Goal: Task Accomplishment & Management: Complete application form

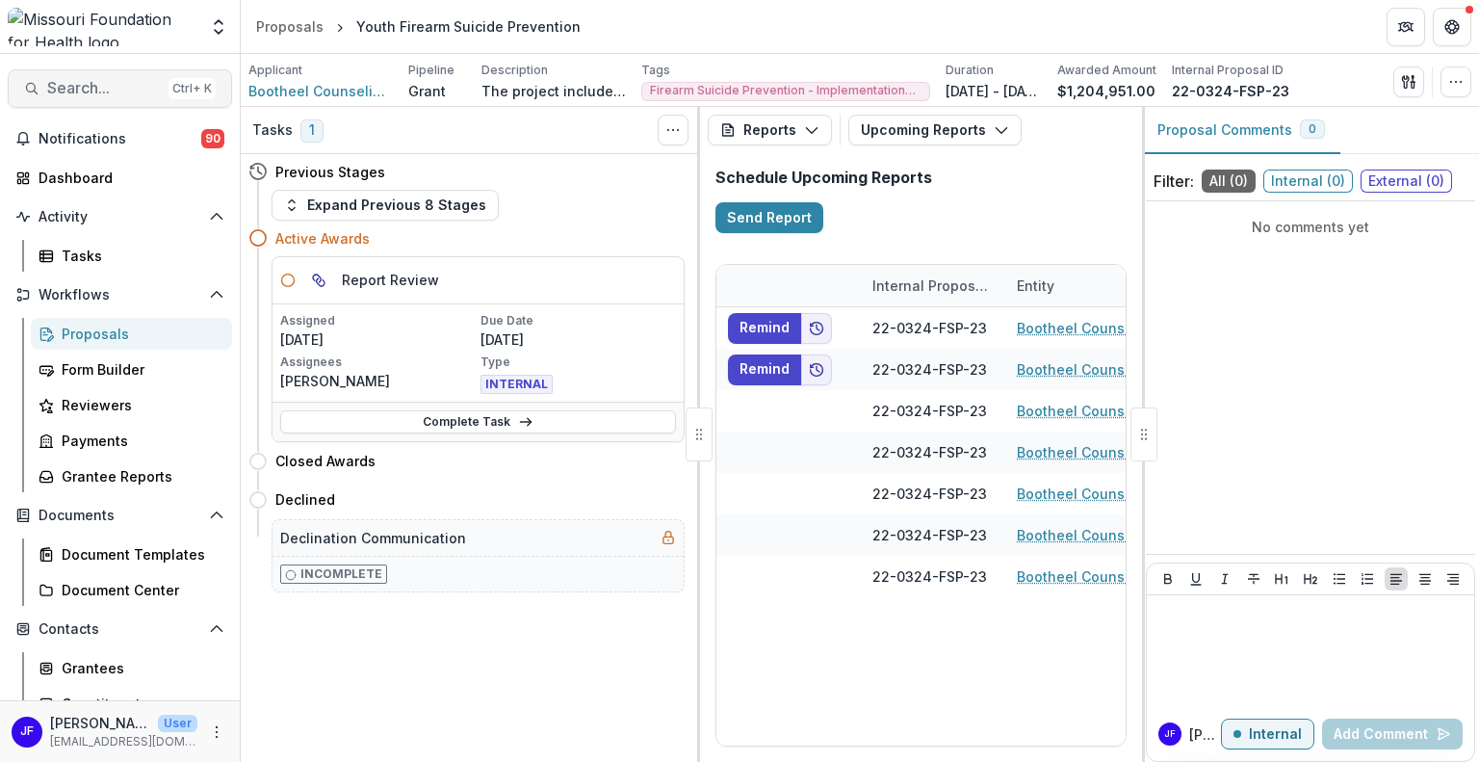
click at [118, 89] on span "Search..." at bounding box center [104, 88] width 114 height 18
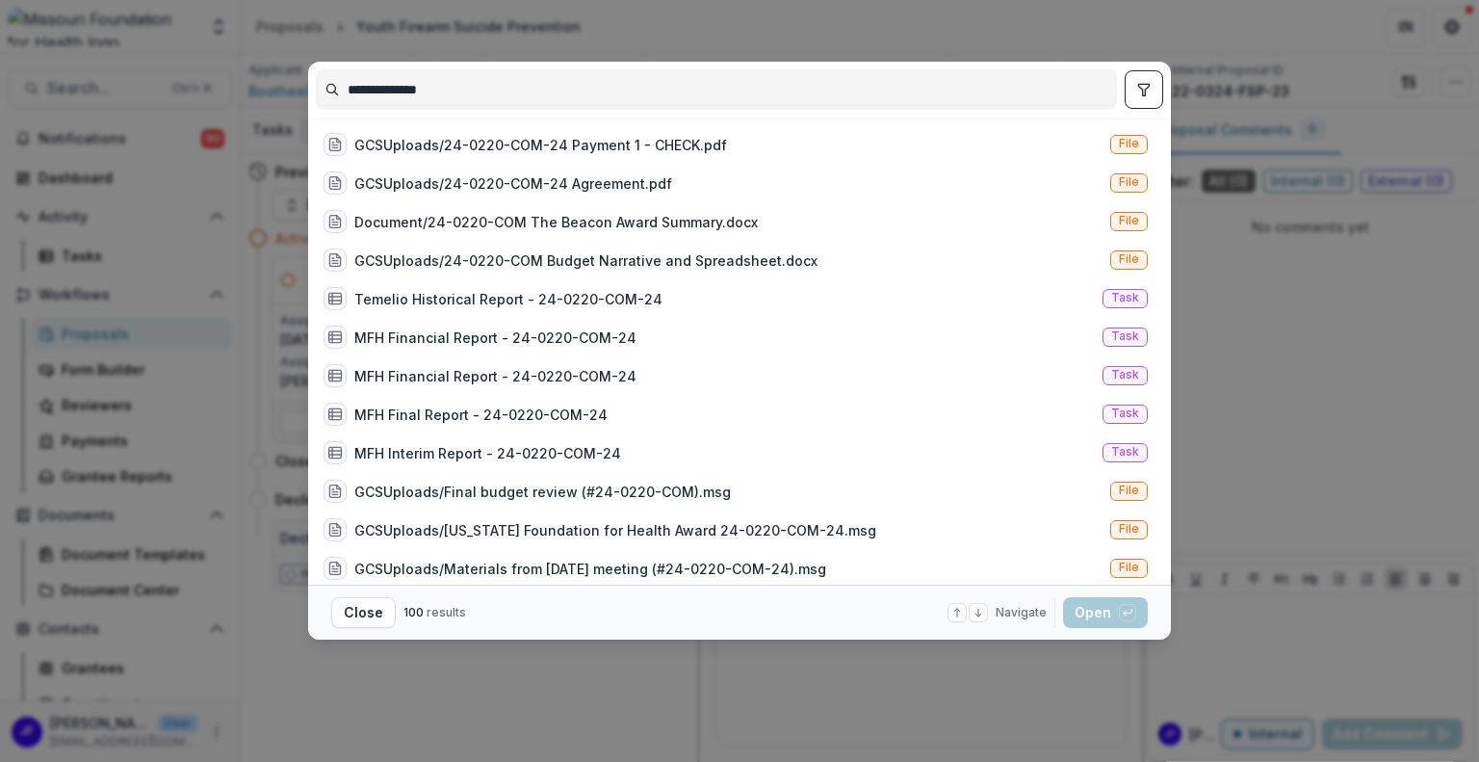
type input "**********"
click at [1133, 97] on button "toggle filters" at bounding box center [1144, 89] width 39 height 39
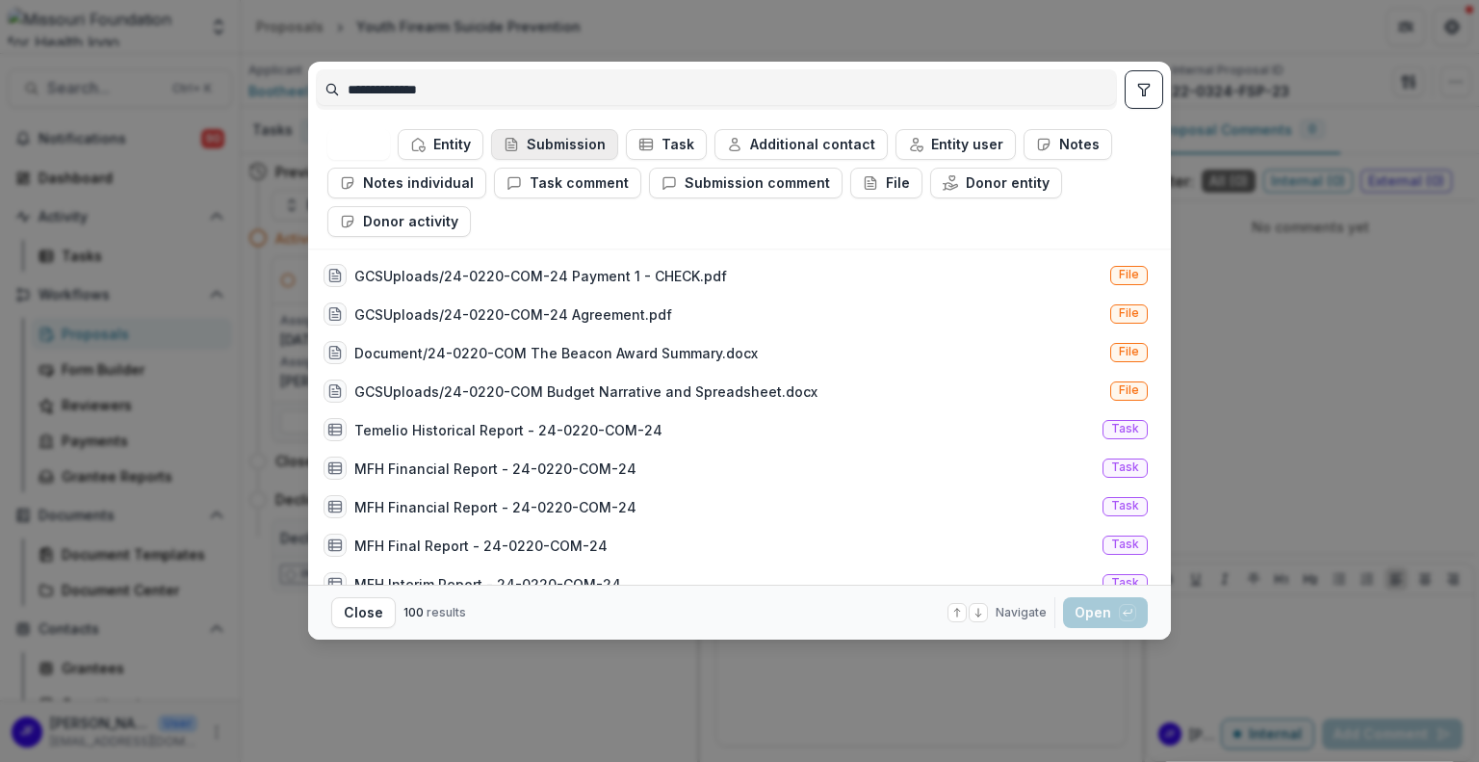
click at [571, 134] on button "Submission" at bounding box center [554, 144] width 127 height 31
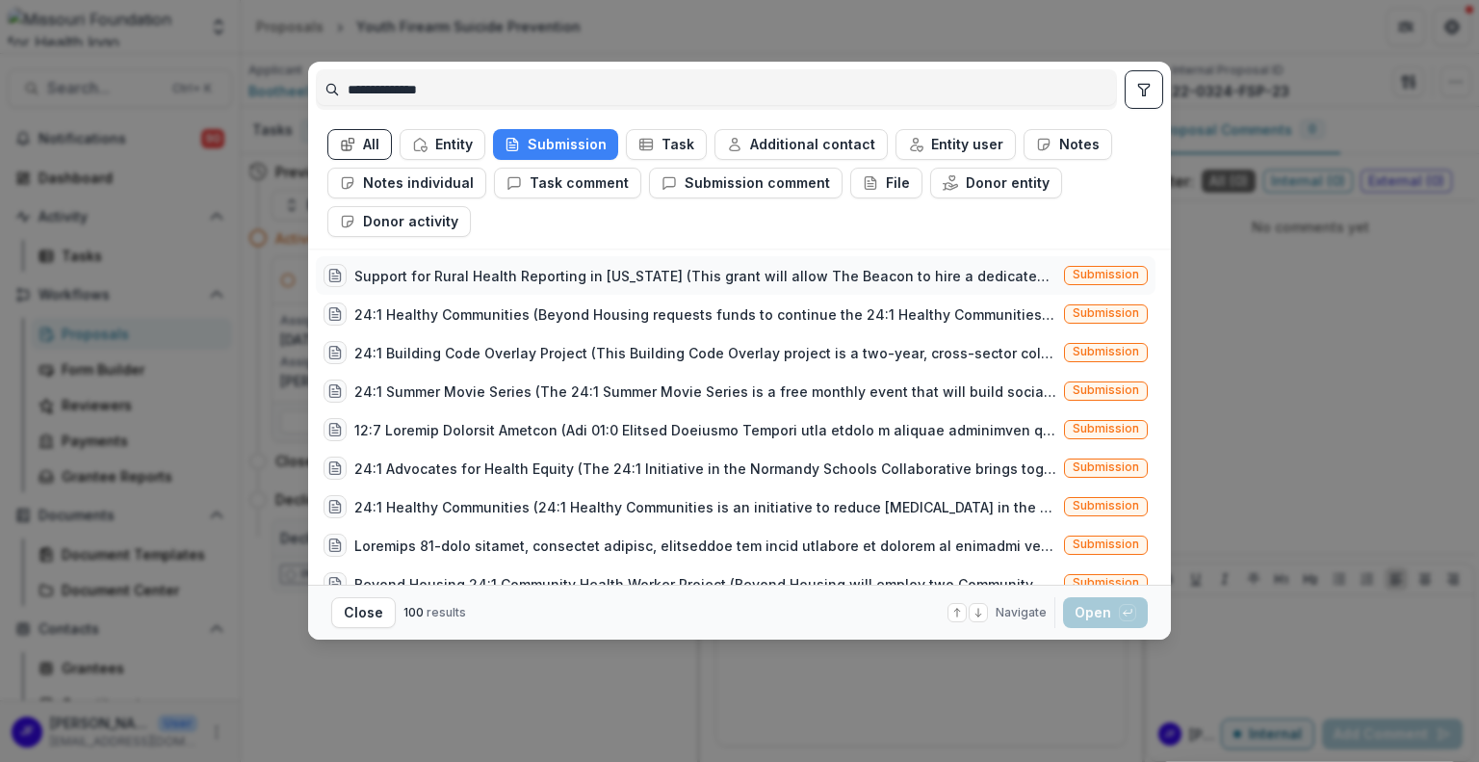
click at [515, 278] on div "Support for Rural Health Reporting in [US_STATE] (This grant will allow The Bea…" at bounding box center [705, 276] width 702 height 20
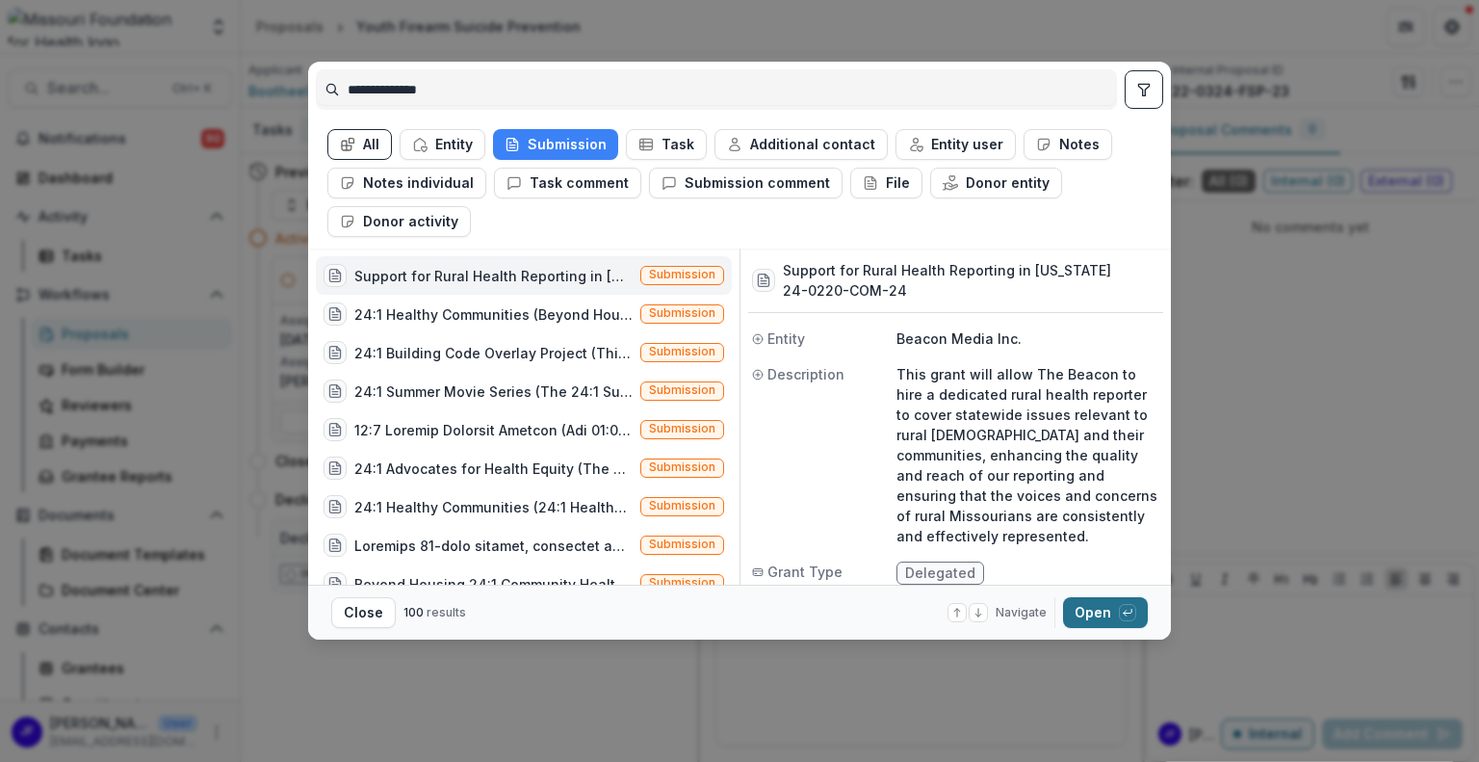
click at [1083, 611] on button "Open with enter key" at bounding box center [1105, 612] width 85 height 31
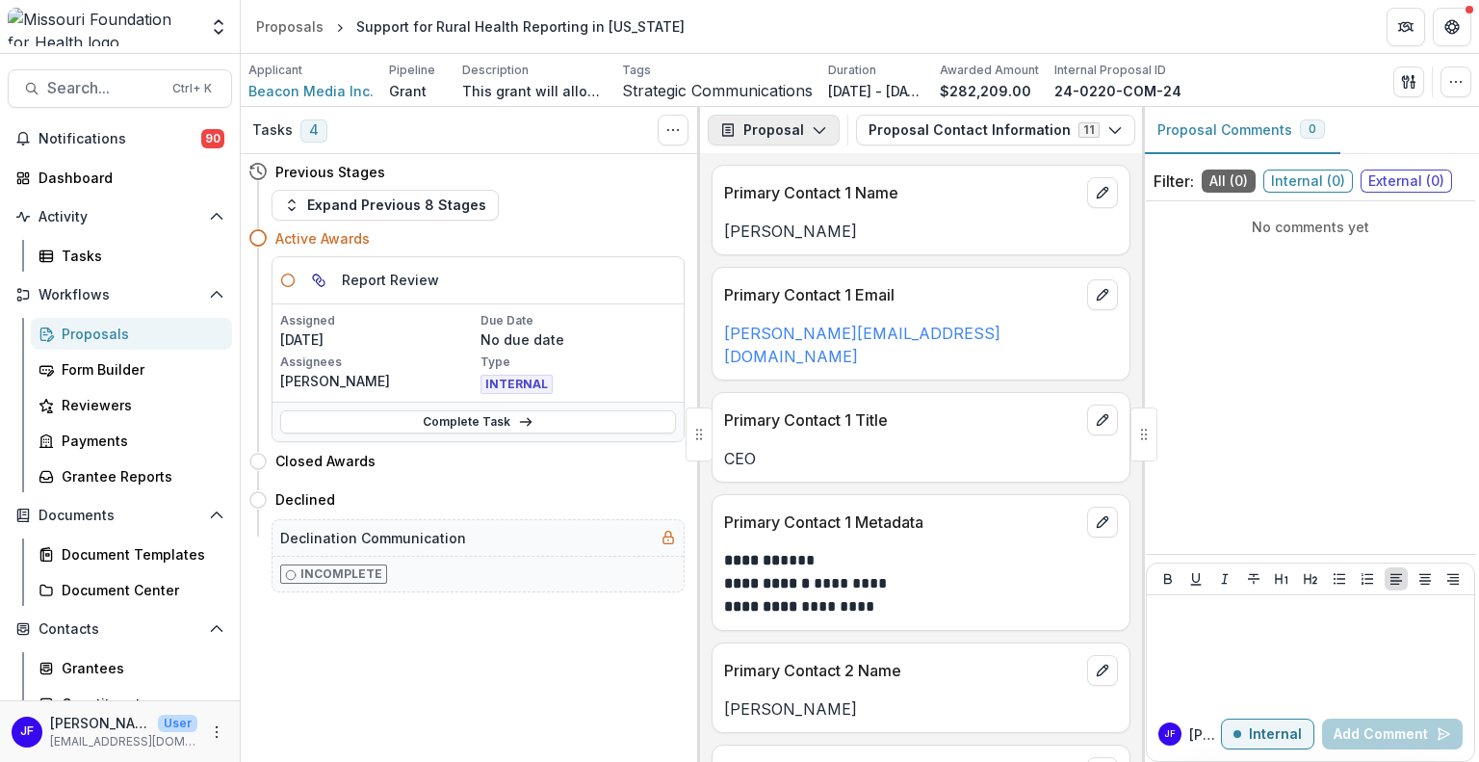
click at [762, 127] on button "Proposal" at bounding box center [774, 130] width 132 height 31
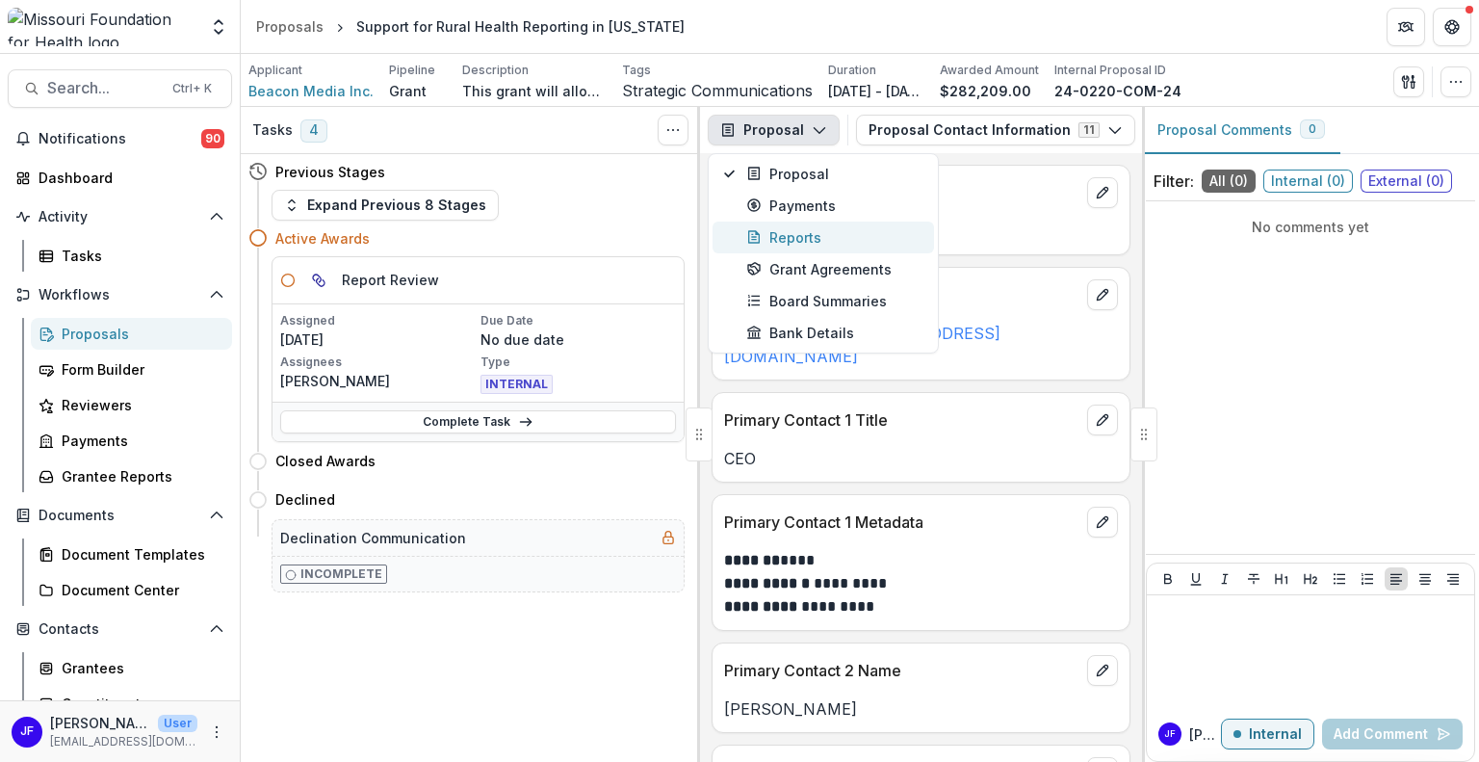
click at [792, 232] on div "Reports" at bounding box center [834, 237] width 176 height 20
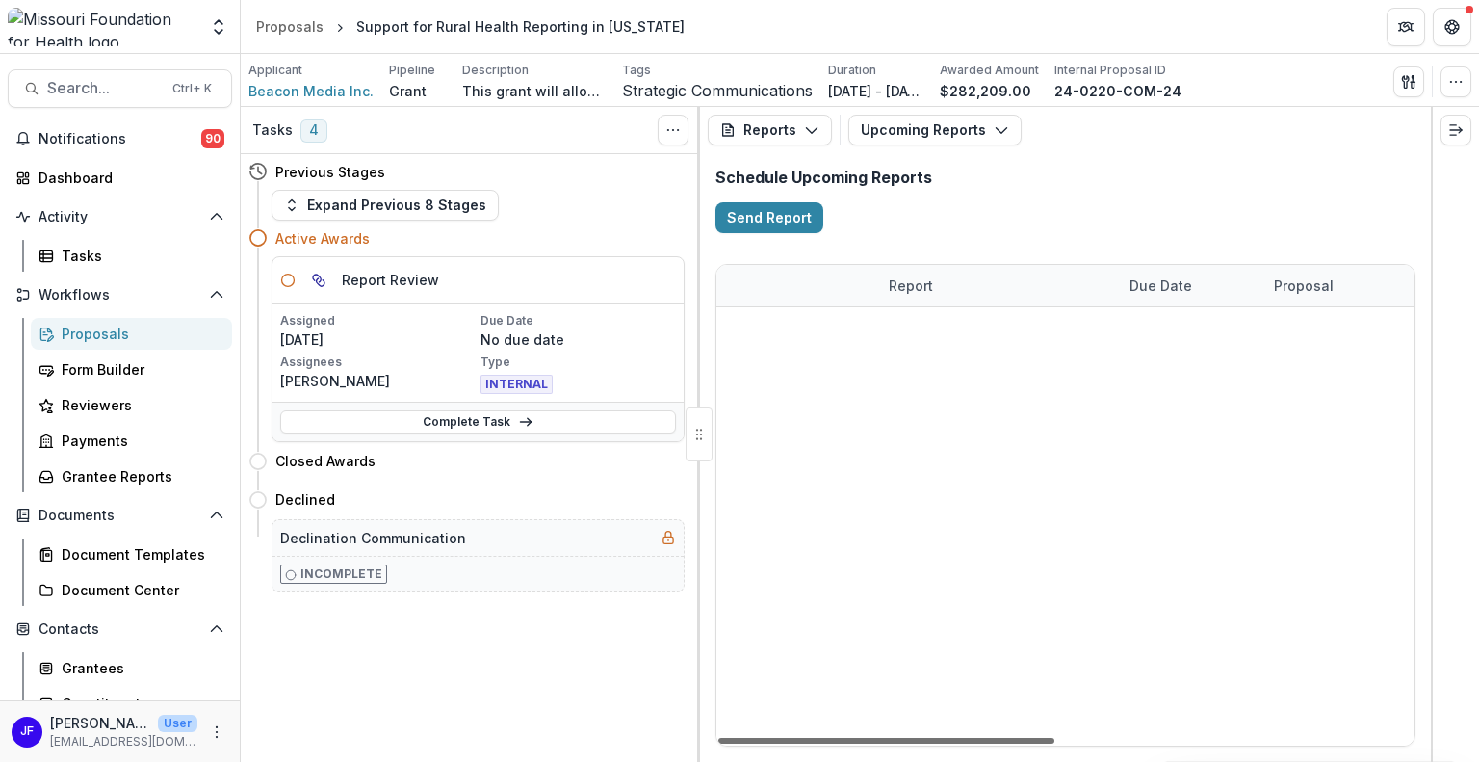
scroll to position [0, 223]
drag, startPoint x: 1015, startPoint y: 741, endPoint x: 1122, endPoint y: 746, distance: 107.0
click at [1054, 743] on div at bounding box center [886, 741] width 336 height 6
drag, startPoint x: 1012, startPoint y: 741, endPoint x: 882, endPoint y: 719, distance: 131.9
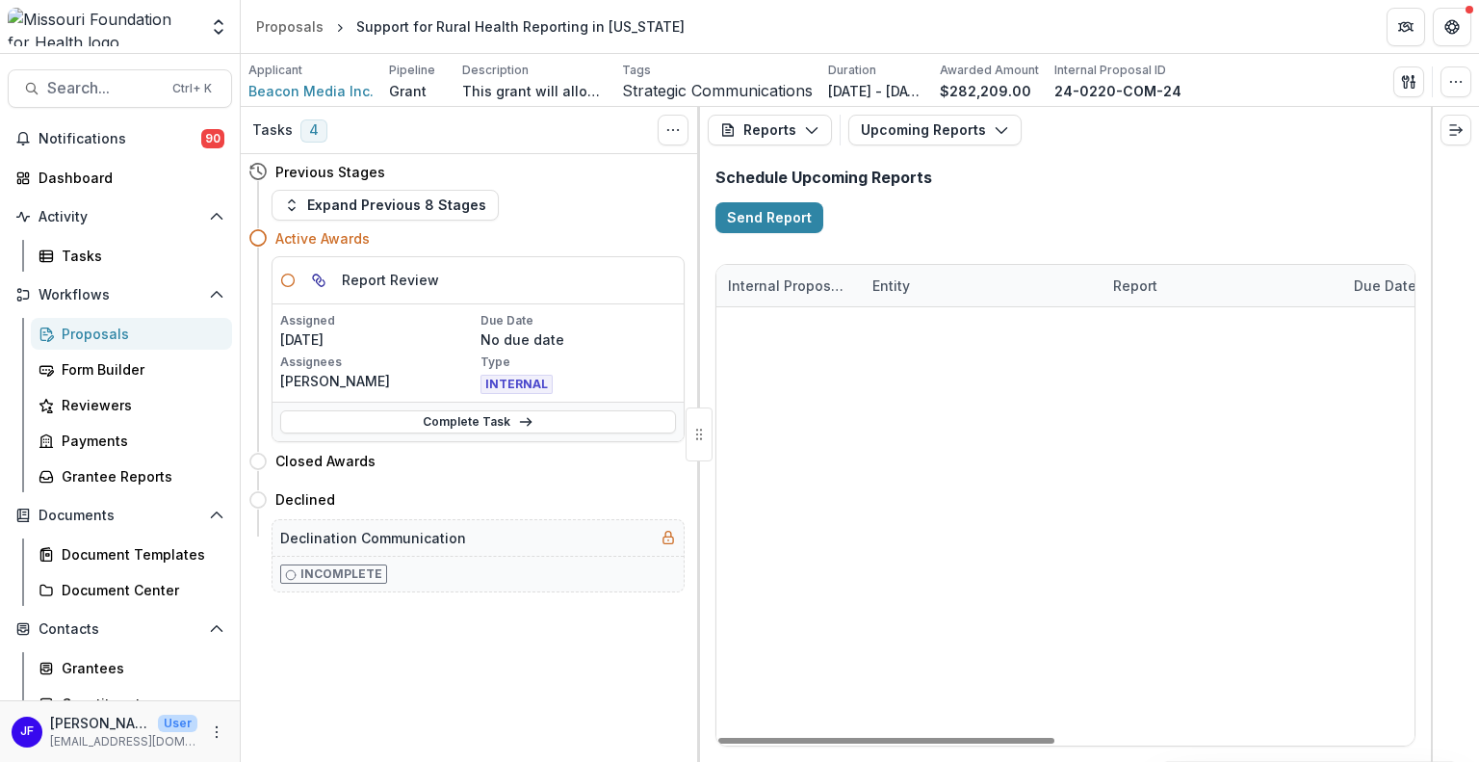
click at [882, 738] on div at bounding box center [886, 741] width 336 height 6
click at [958, 130] on button "Upcoming Reports" at bounding box center [934, 130] width 173 height 31
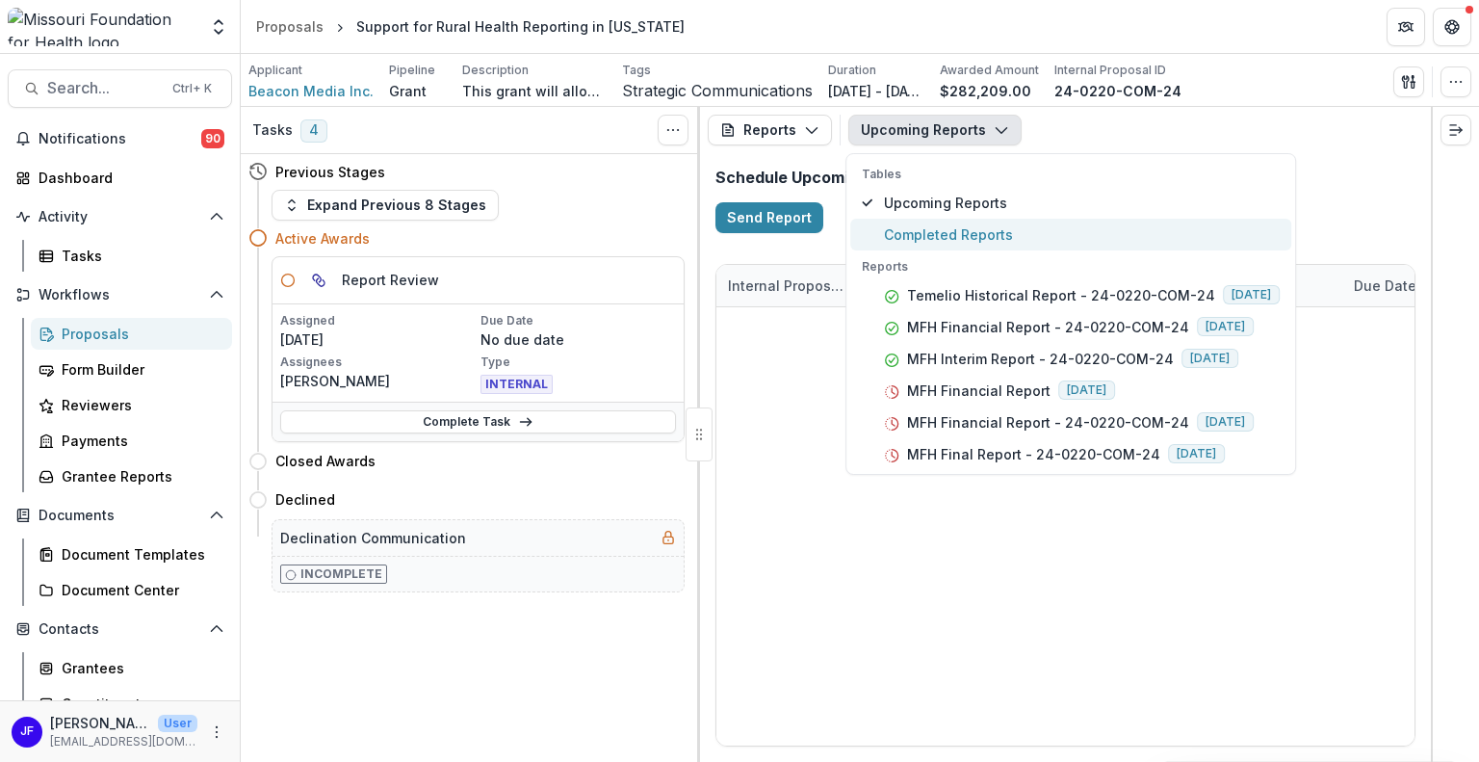
click at [942, 231] on span "Completed Reports" at bounding box center [1082, 234] width 396 height 20
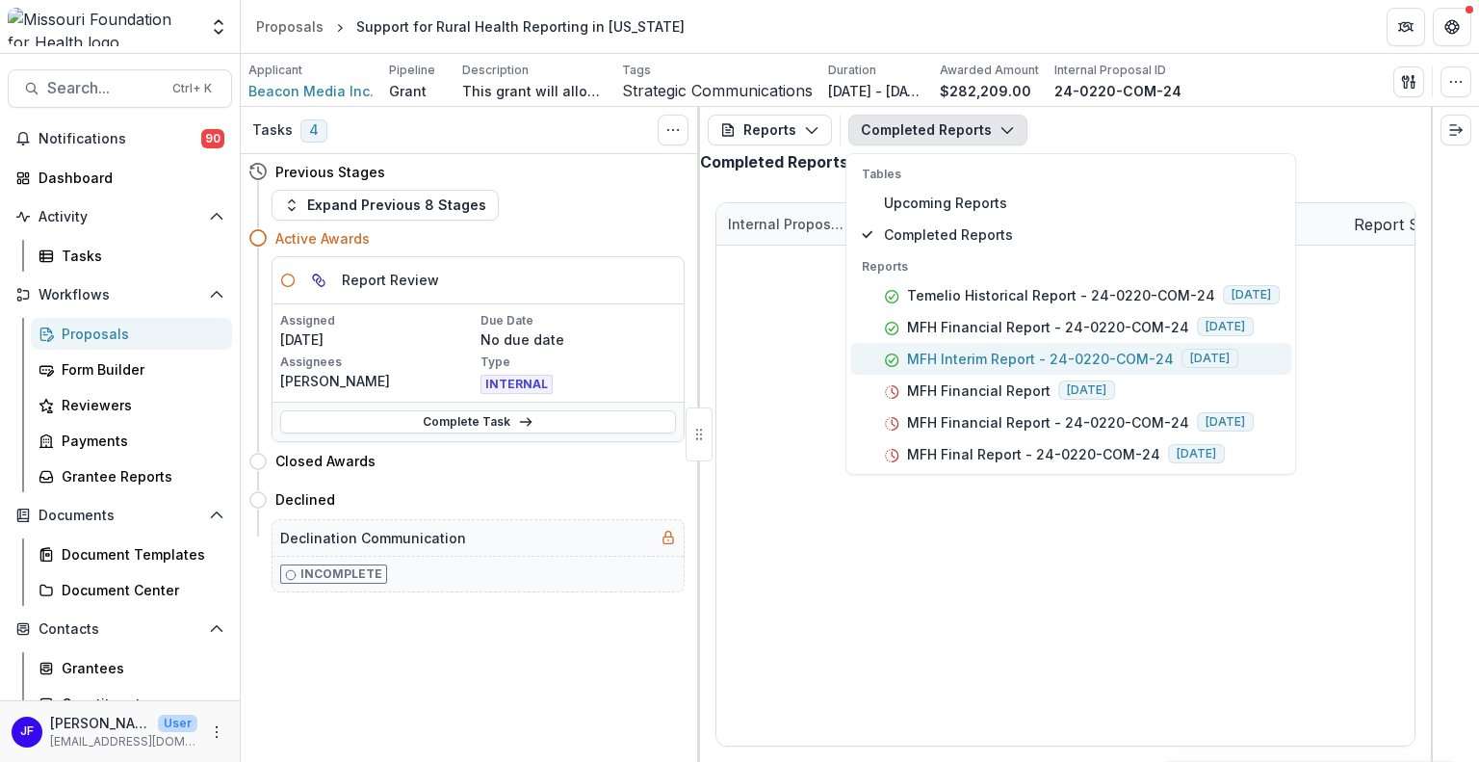
click at [1013, 353] on p "MFH Interim Report - 24-0220-COM-24" at bounding box center [1040, 359] width 267 height 20
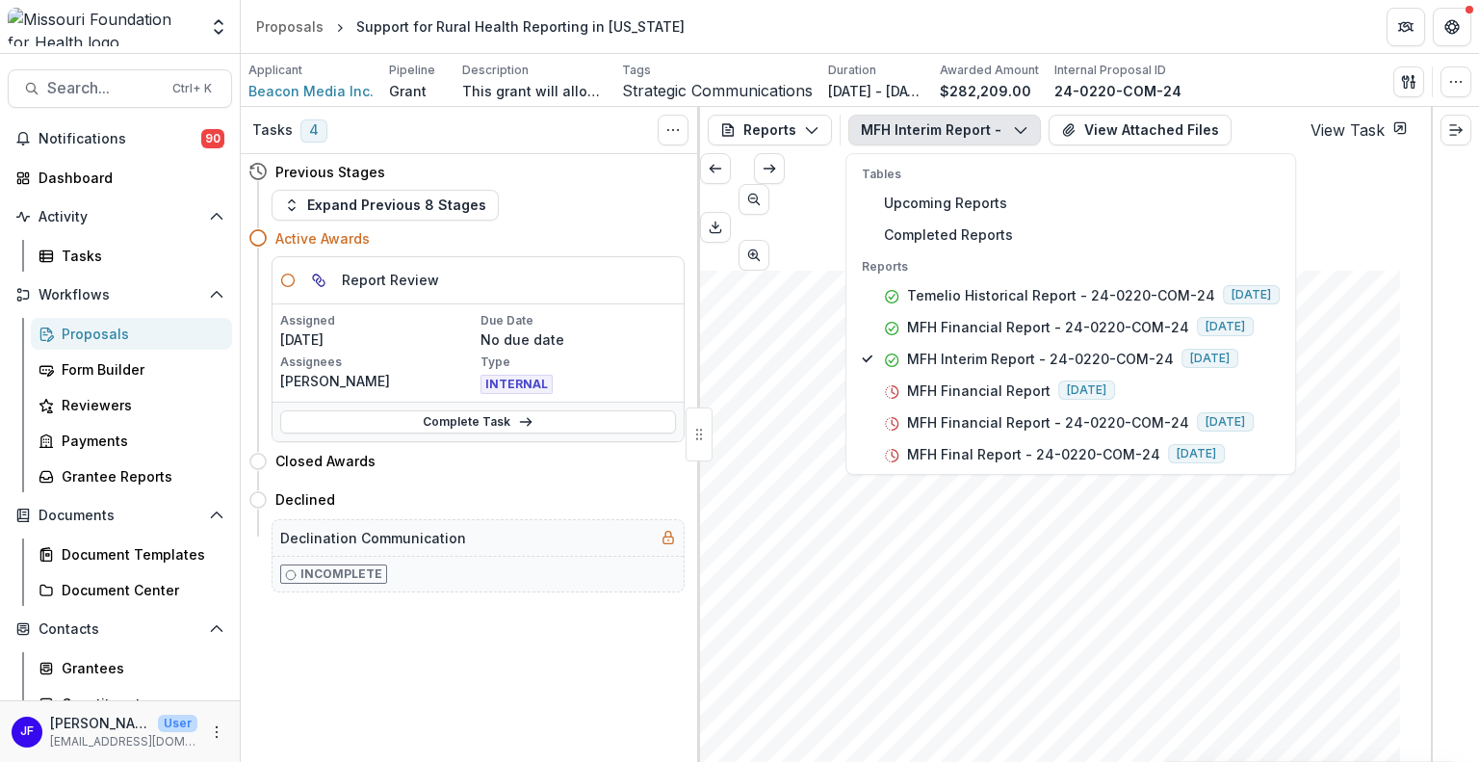
click at [1342, 658] on div "Submission Responses Award Information MFH Agreement No. 24-0220-COM-24 Submitt…" at bounding box center [1050, 766] width 700 height 991
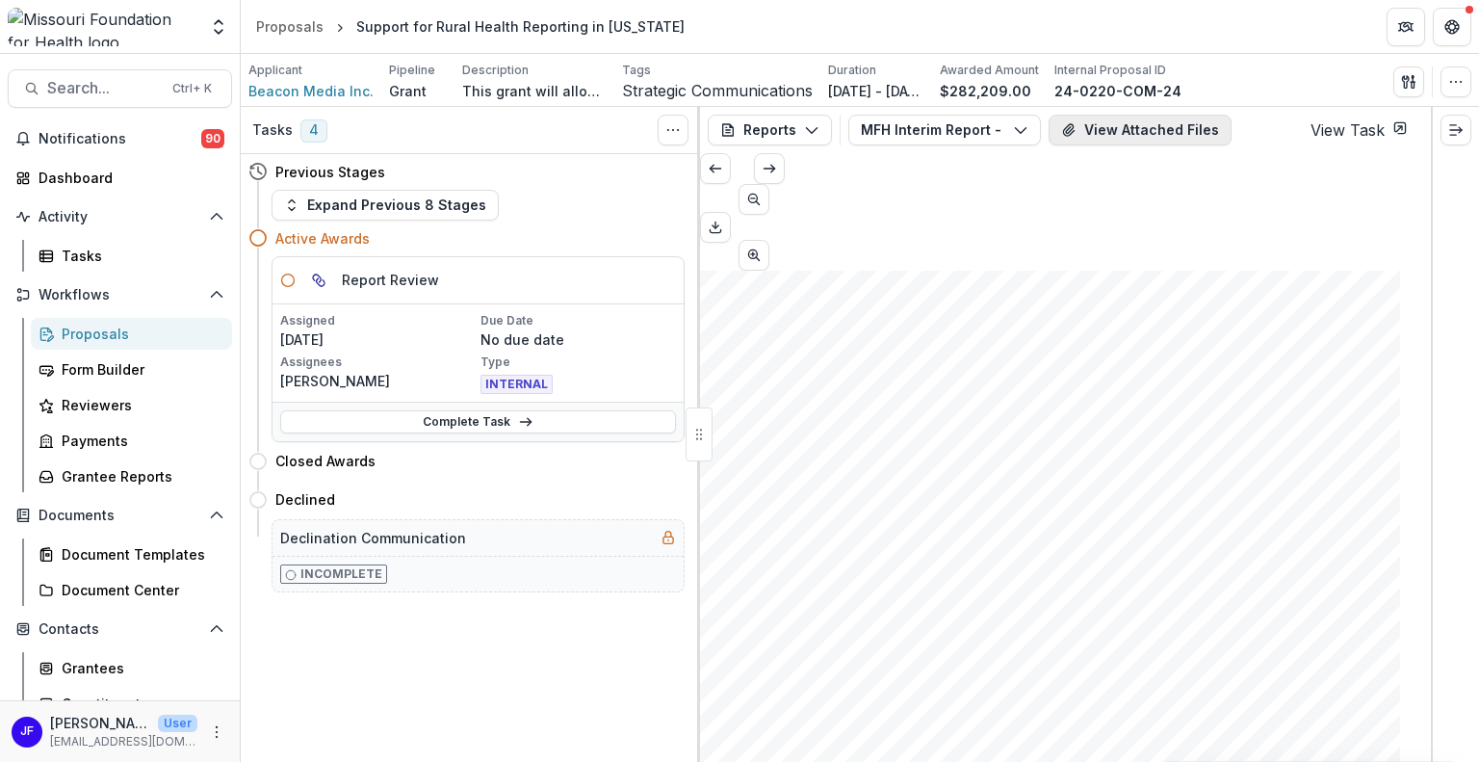
click at [1123, 137] on button "View Attached Files" at bounding box center [1140, 130] width 183 height 31
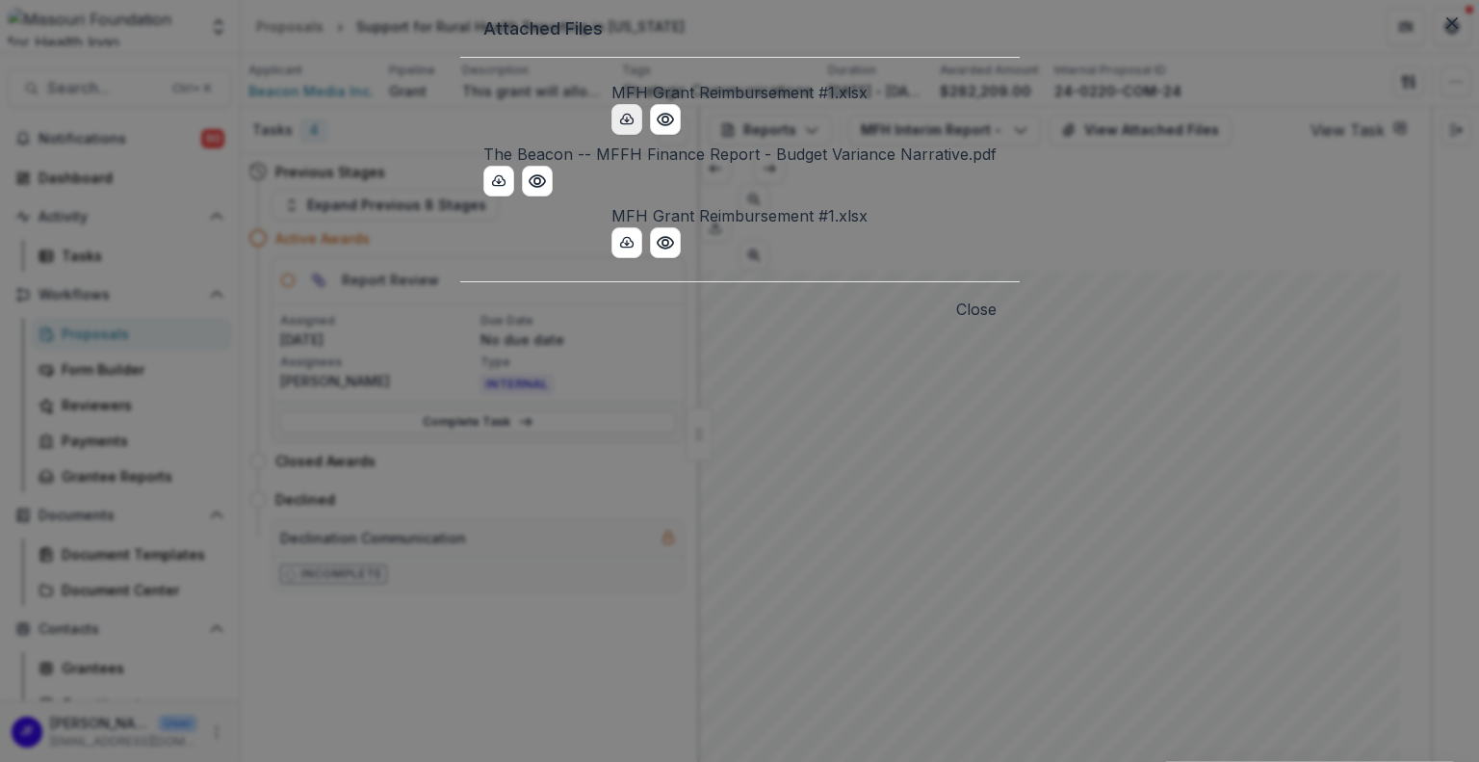
click at [619, 127] on icon "download-button" at bounding box center [626, 119] width 15 height 15
click at [1446, 29] on icon "Close" at bounding box center [1452, 23] width 12 height 12
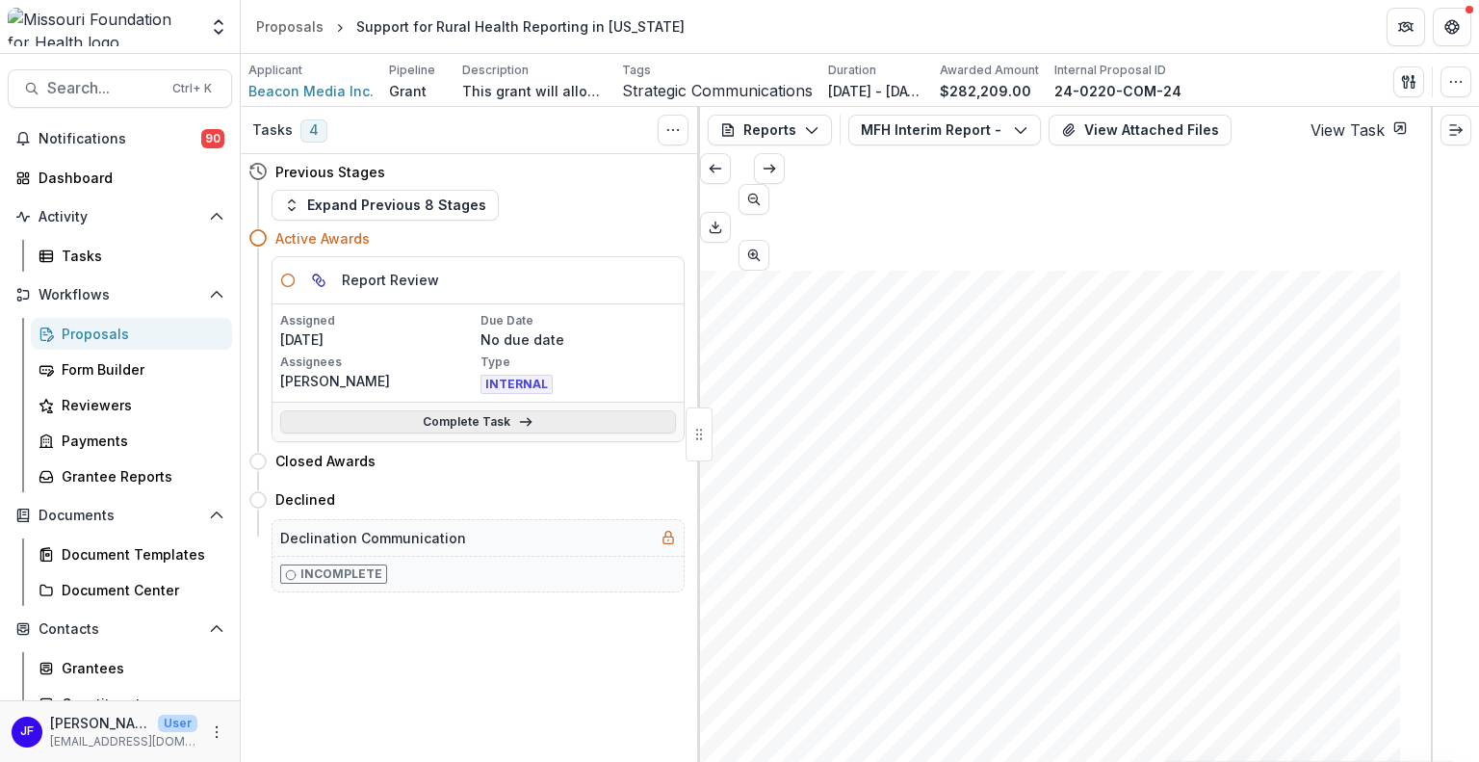
click at [404, 422] on link "Complete Task" at bounding box center [478, 421] width 396 height 23
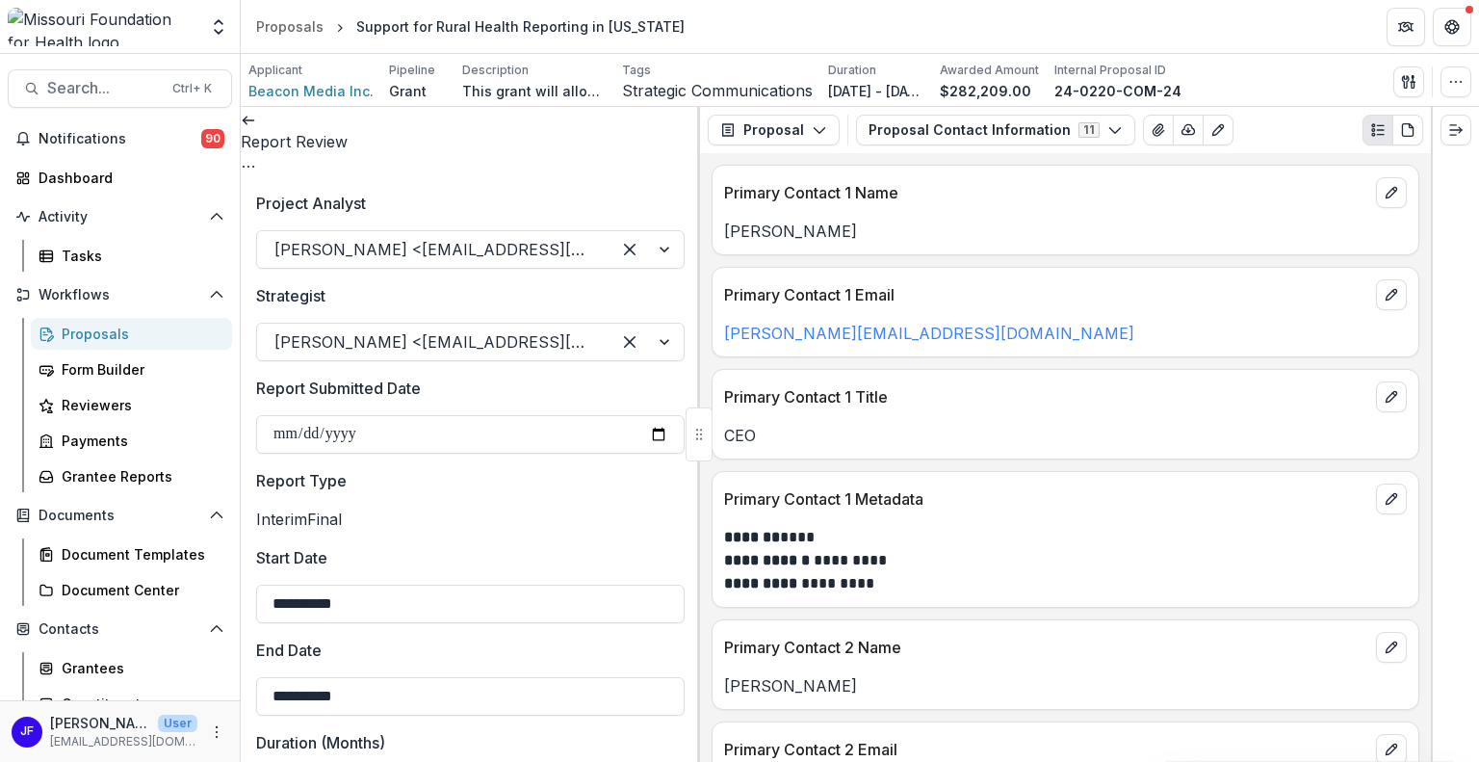
scroll to position [289, 0]
click at [256, 128] on link at bounding box center [248, 118] width 15 height 19
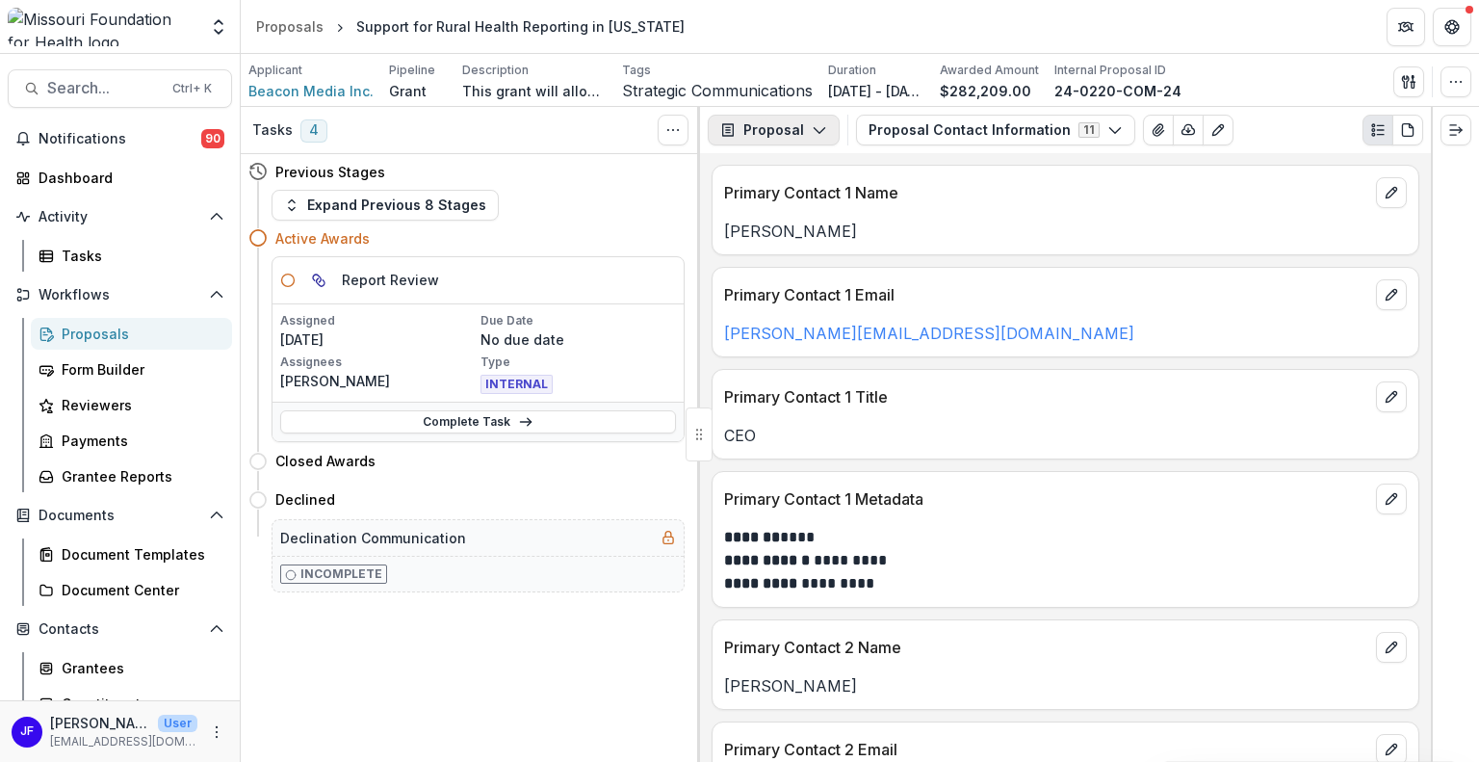
click at [812, 126] on icon "button" at bounding box center [819, 129] width 15 height 15
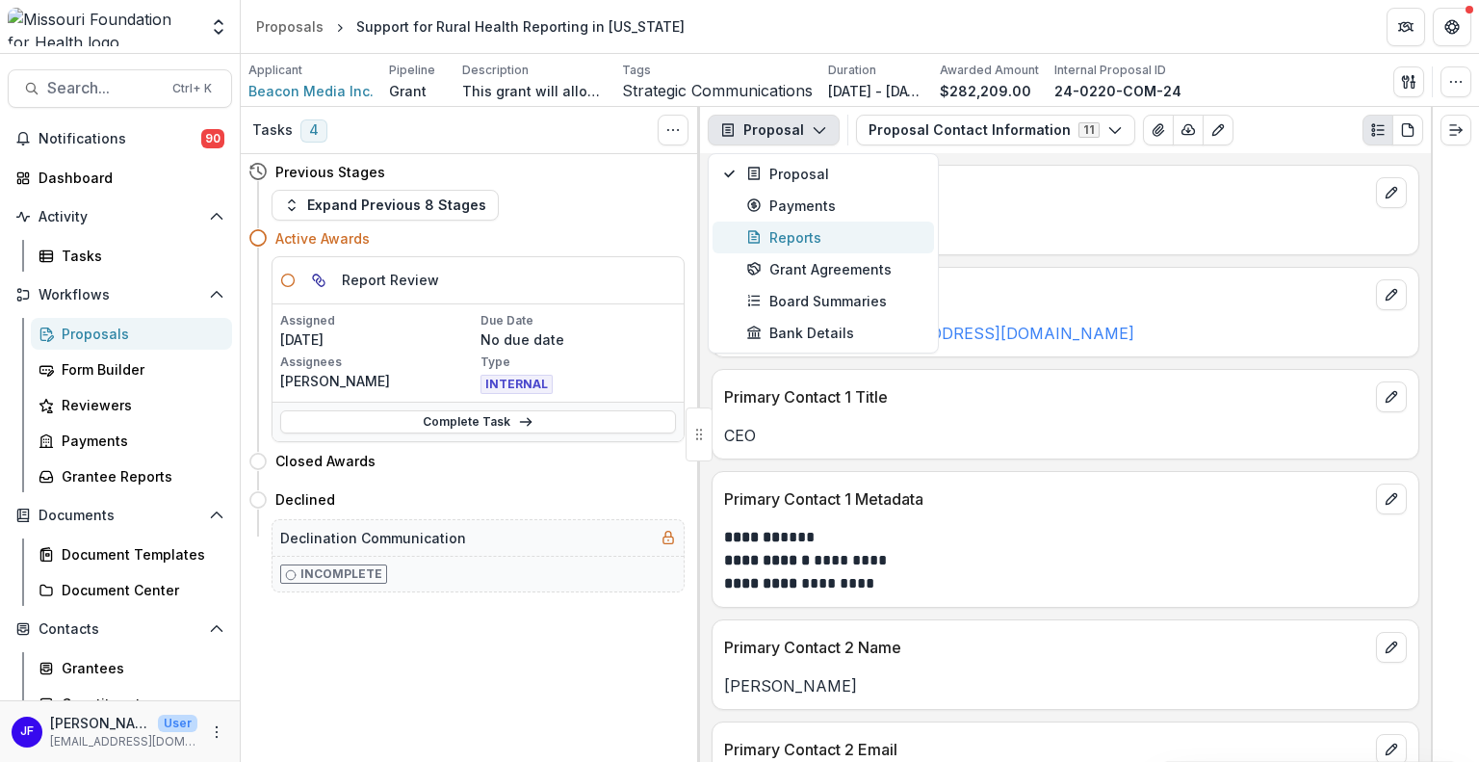
click at [783, 230] on div "Reports" at bounding box center [834, 237] width 176 height 20
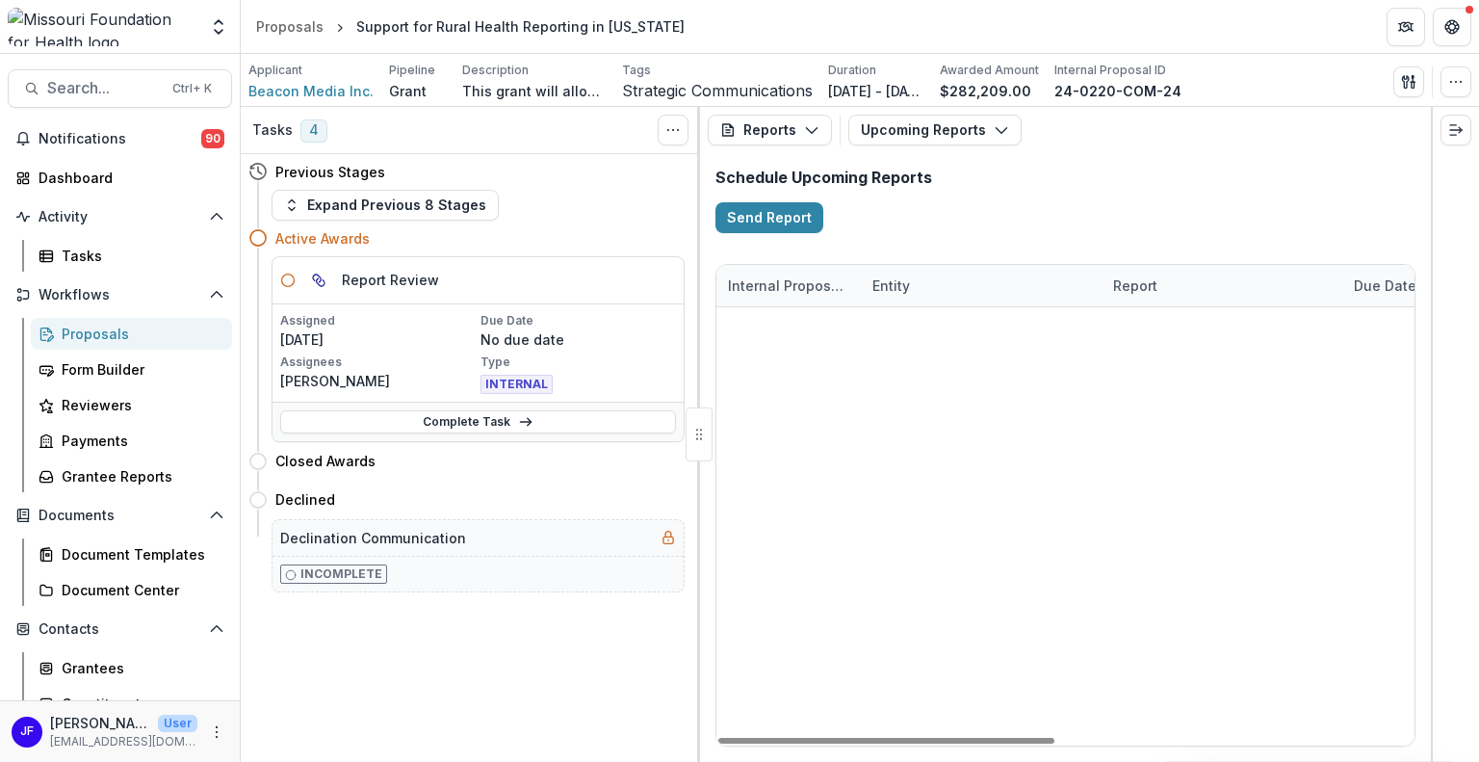
click at [943, 145] on div "Reports Proposal Payments Reports Grant Agreements Board Summaries Bank Details…" at bounding box center [1065, 130] width 731 height 46
click at [945, 136] on button "Upcoming Reports" at bounding box center [934, 130] width 173 height 31
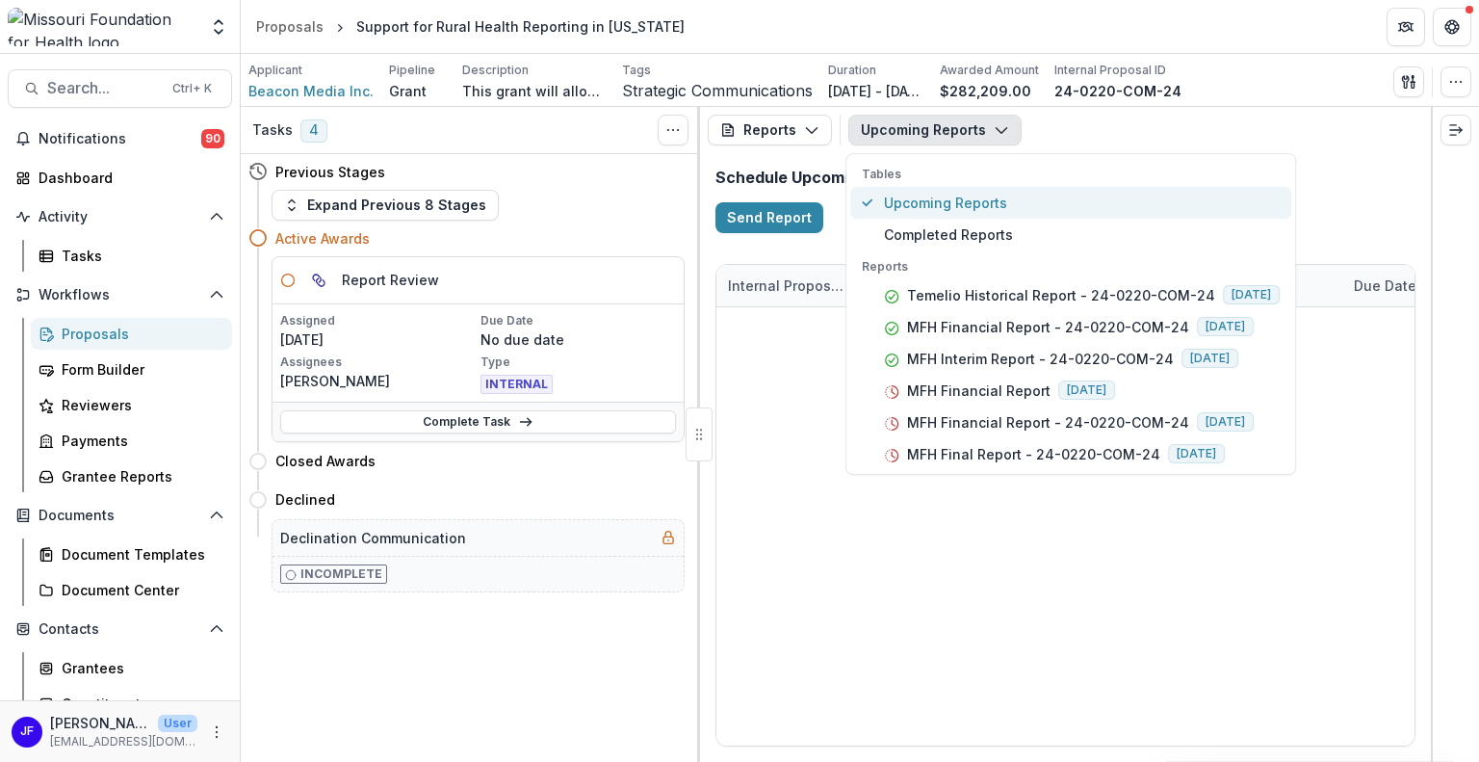
click at [934, 204] on span "Upcoming Reports" at bounding box center [1082, 203] width 396 height 20
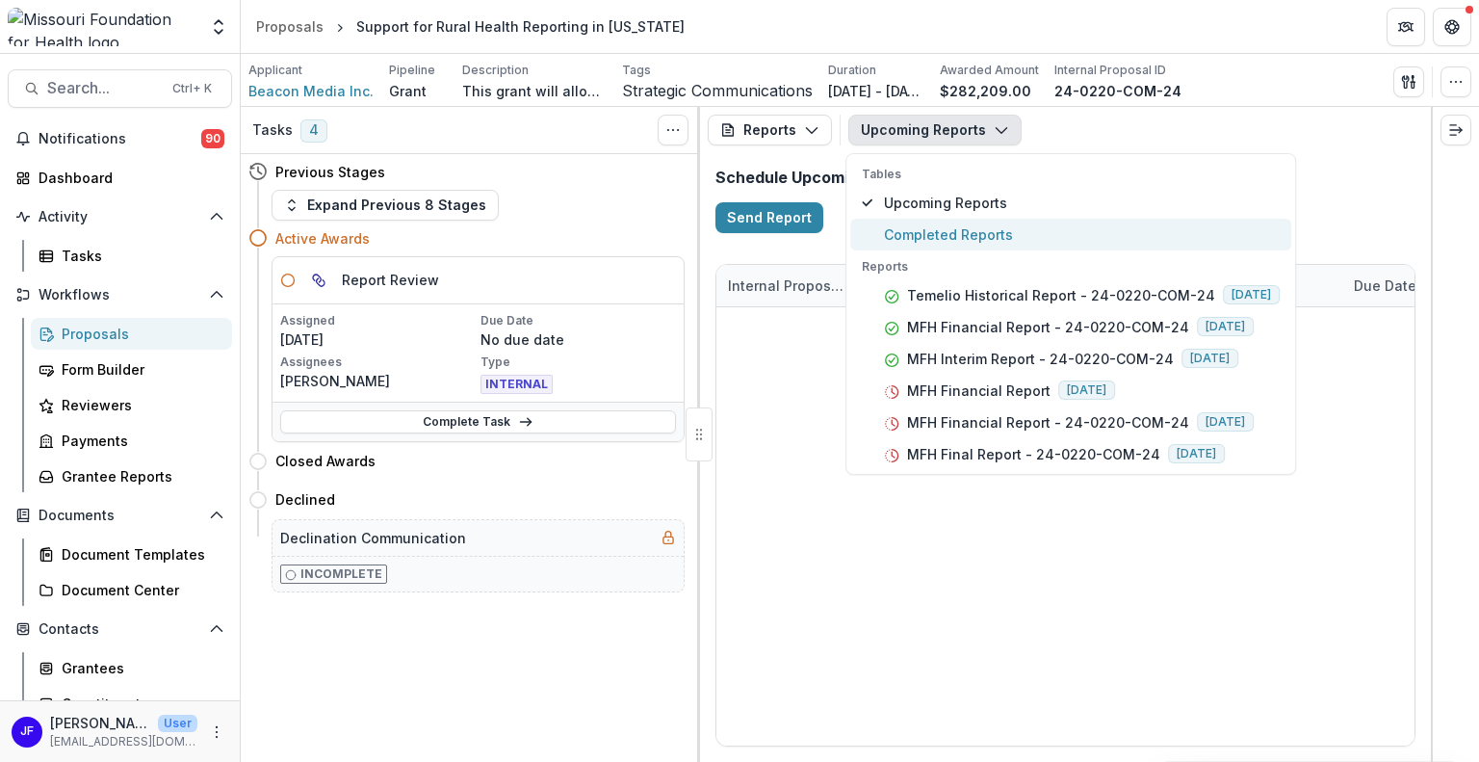
click at [933, 230] on span "Completed Reports" at bounding box center [1082, 234] width 396 height 20
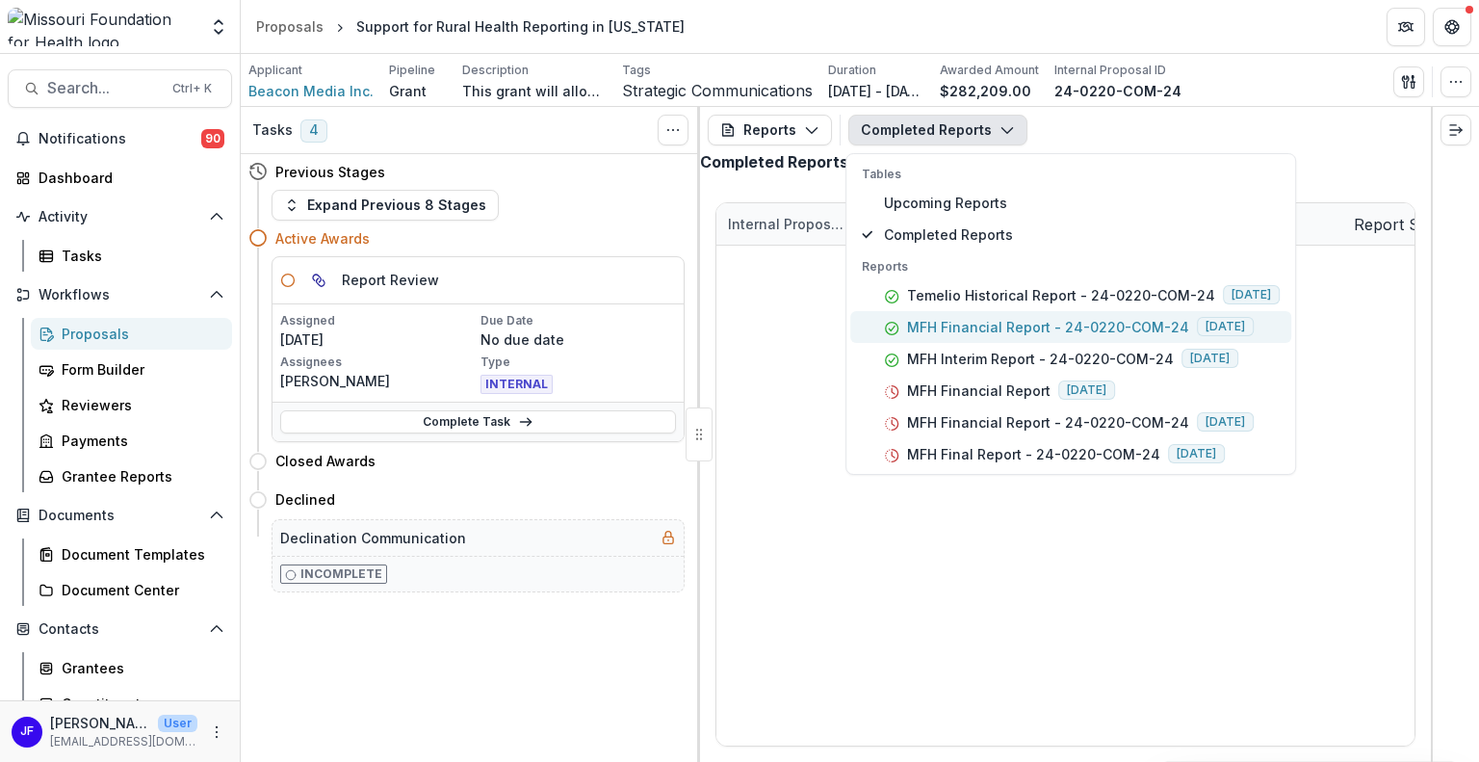
click at [977, 323] on p "MFH Financial Report - 24-0220-COM-24" at bounding box center [1048, 327] width 282 height 20
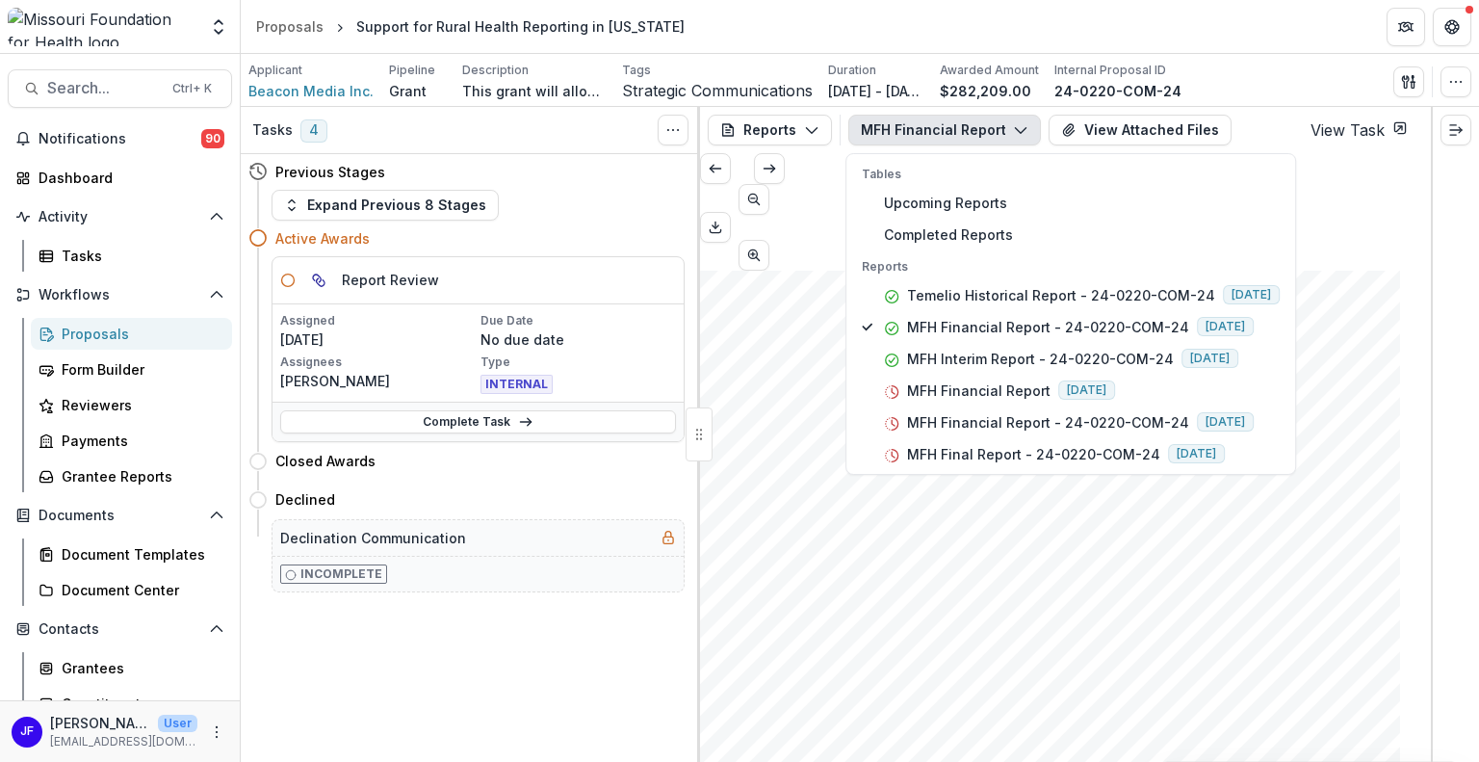
click at [1219, 627] on div "Submission Responses Award Information MFH Agreement No. 24-0220-COM-24 Submitt…" at bounding box center [1050, 766] width 700 height 991
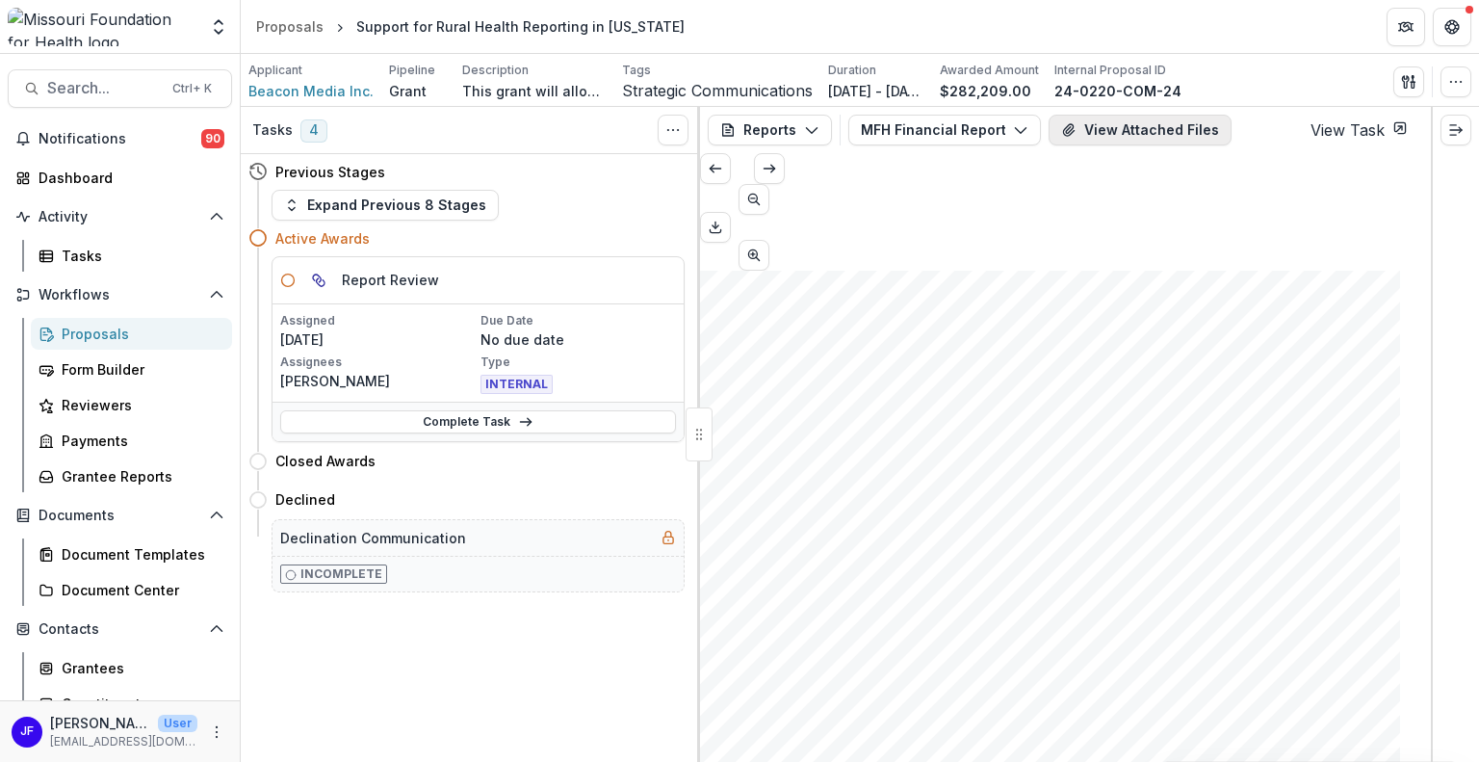
click at [1103, 128] on button "View Attached Files" at bounding box center [1140, 130] width 183 height 31
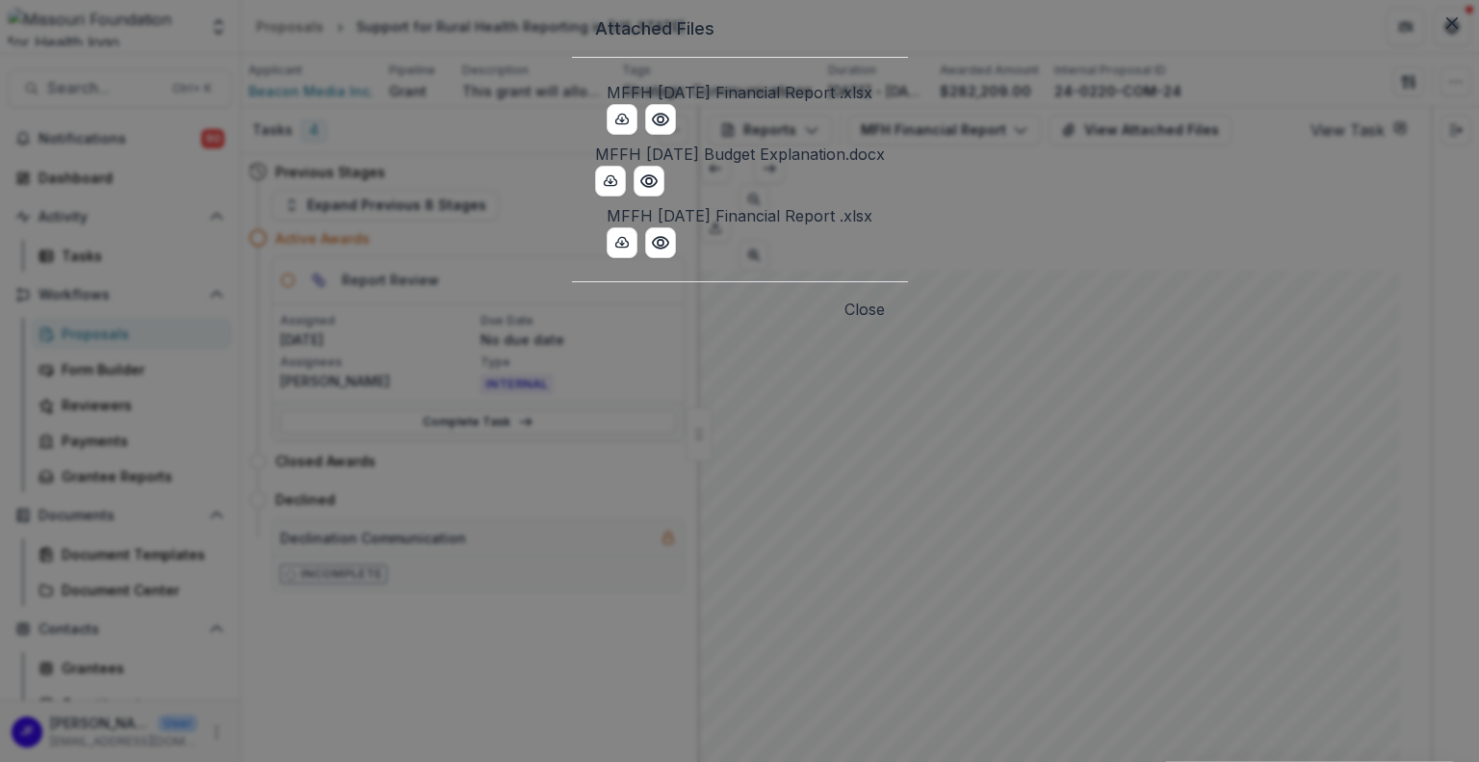
click at [885, 321] on button "Close" at bounding box center [864, 309] width 40 height 23
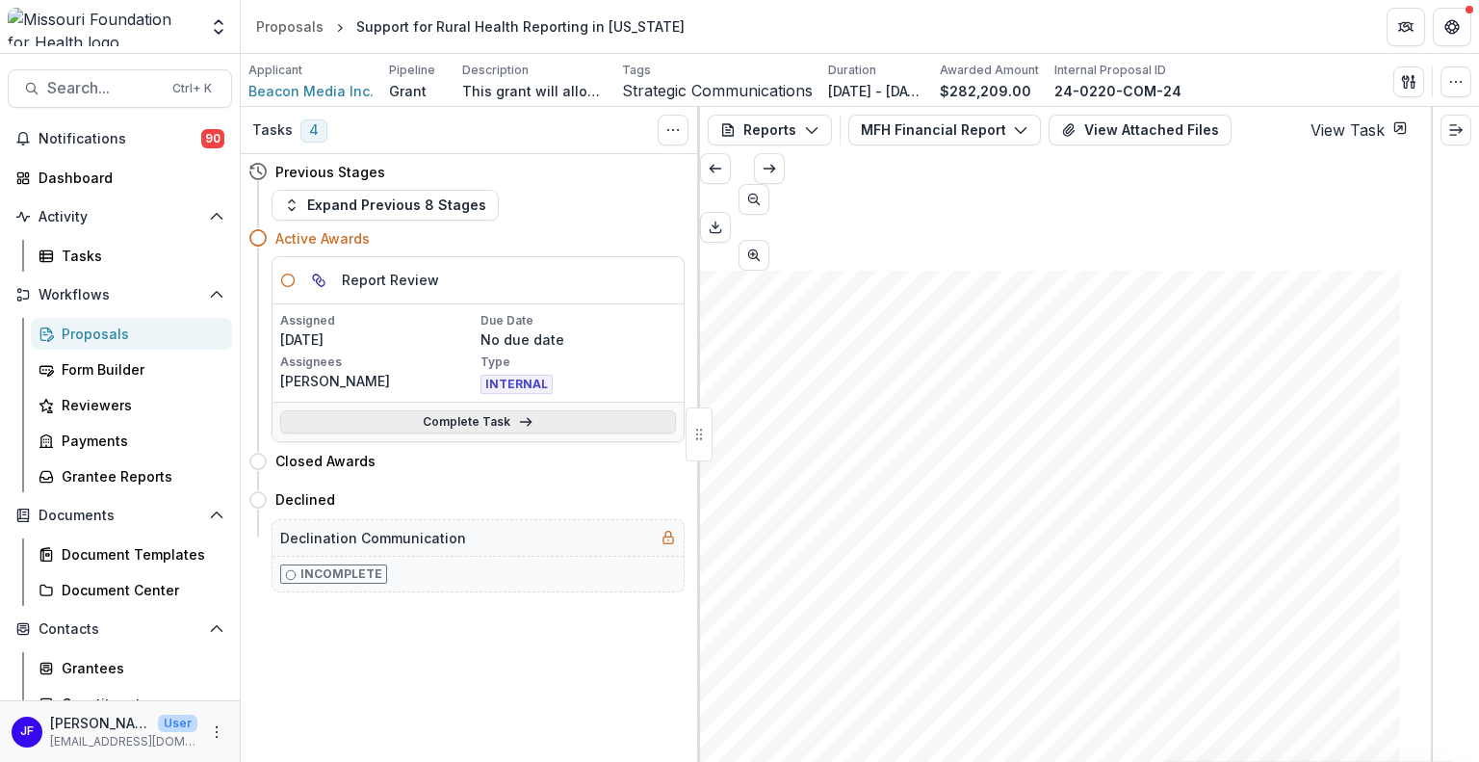
click at [496, 421] on link "Complete Task" at bounding box center [478, 421] width 396 height 23
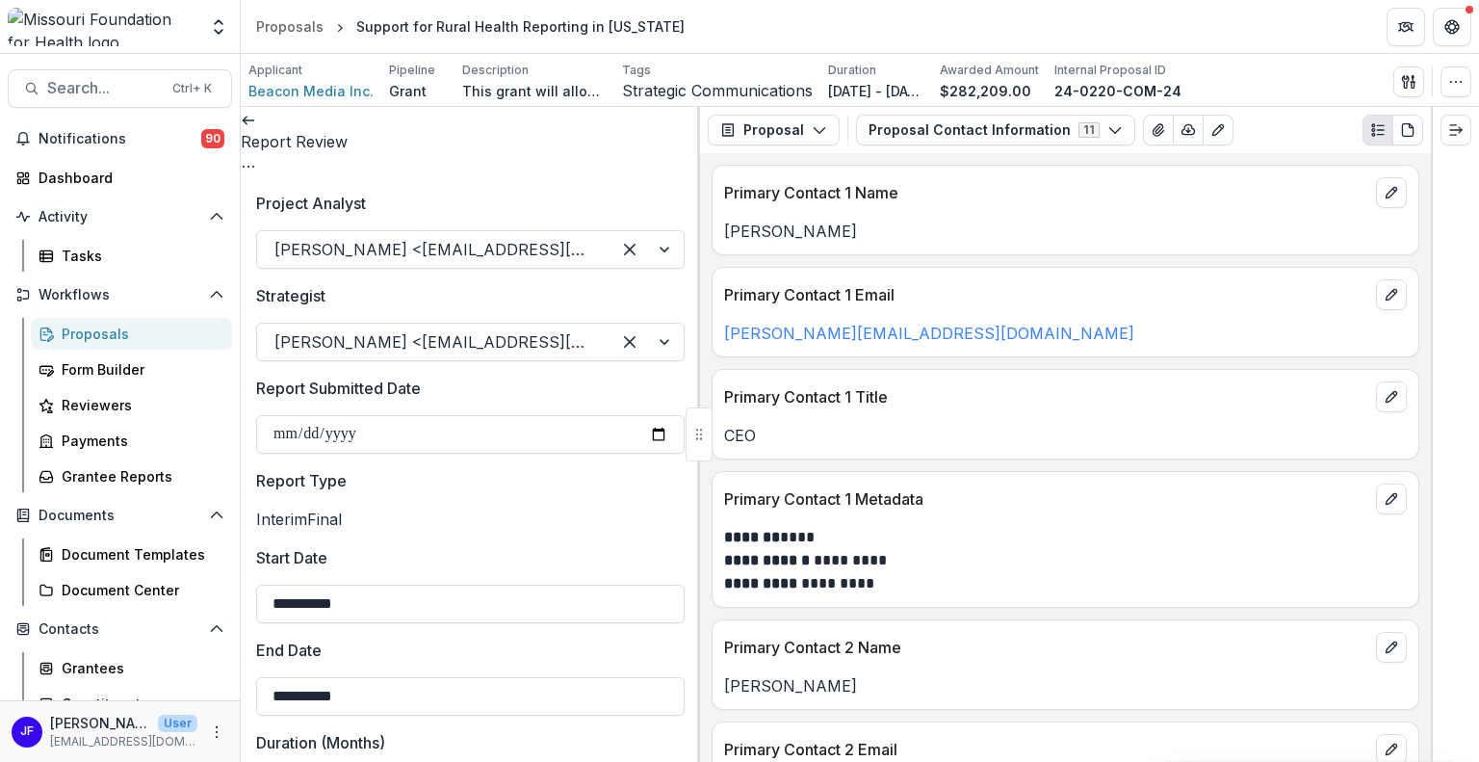
scroll to position [674, 0]
type input "*******"
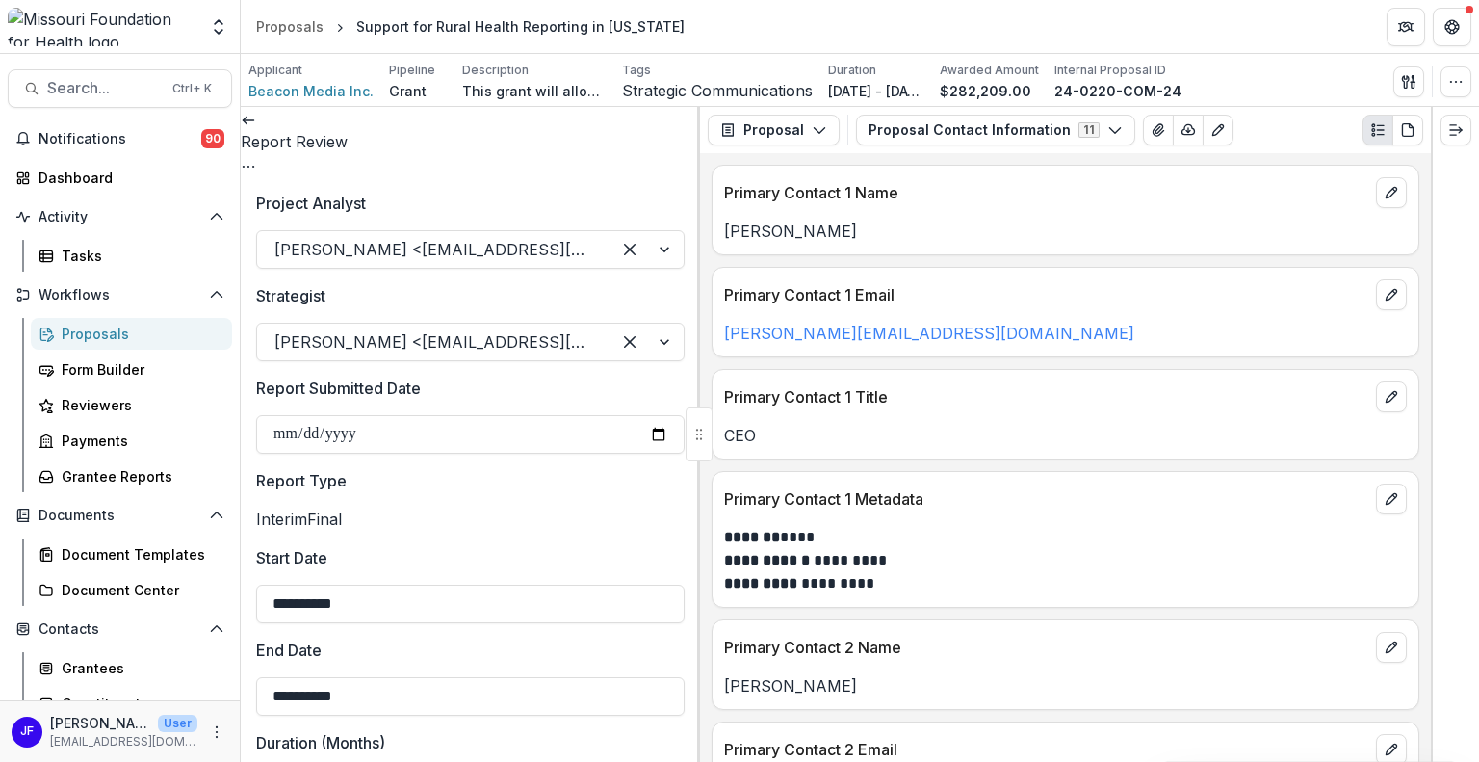
type textarea "**********"
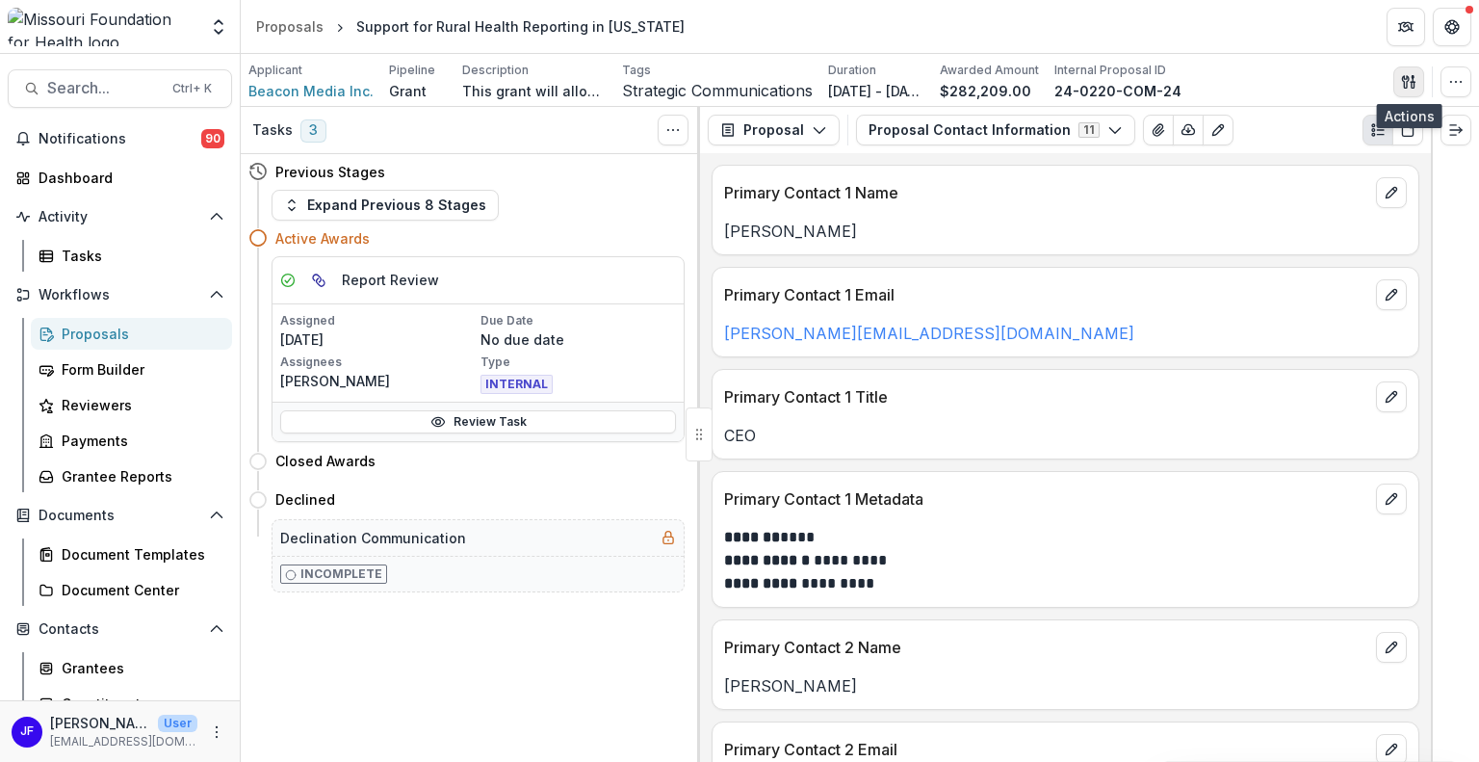
click at [1413, 80] on line "button" at bounding box center [1413, 79] width 0 height 6
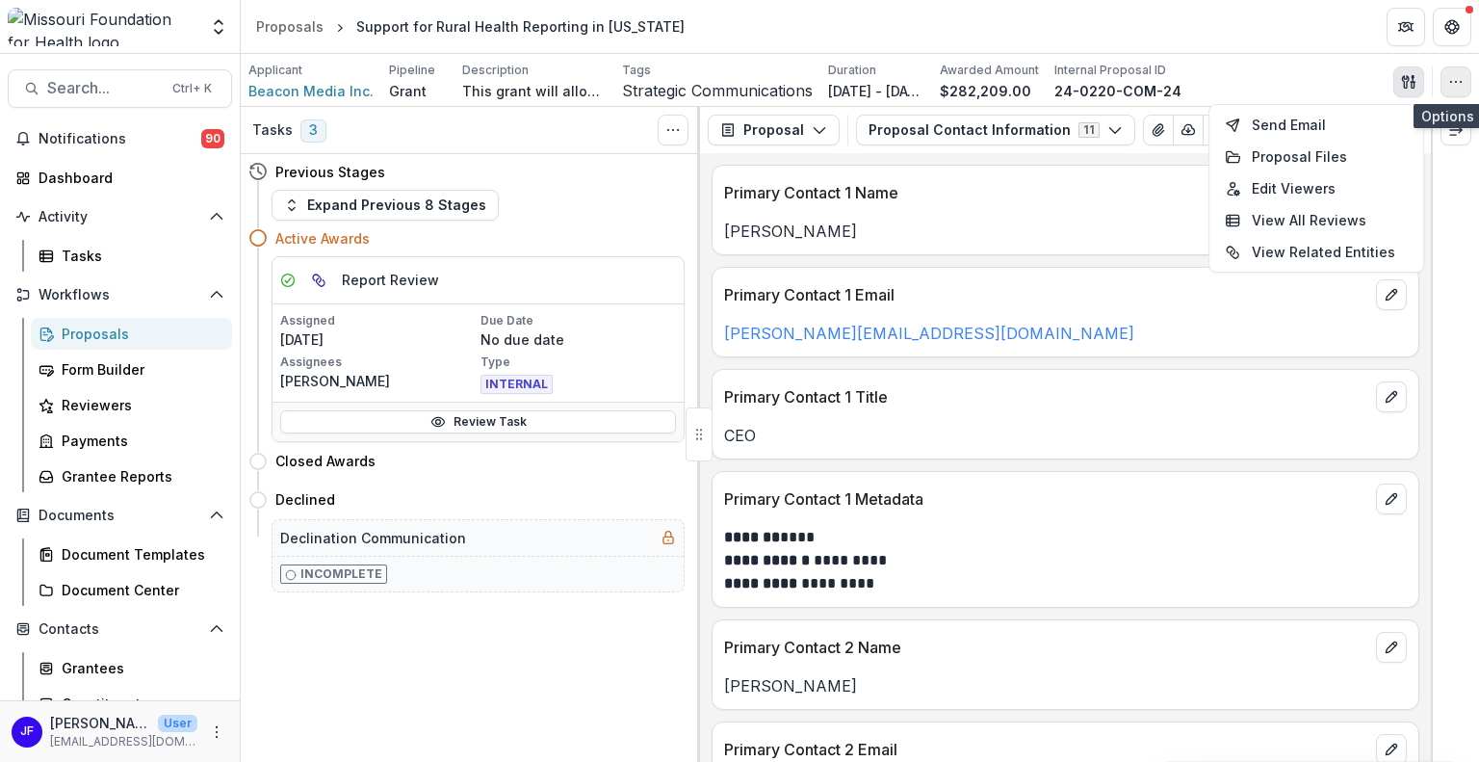
click at [1448, 76] on icon "button" at bounding box center [1455, 81] width 15 height 15
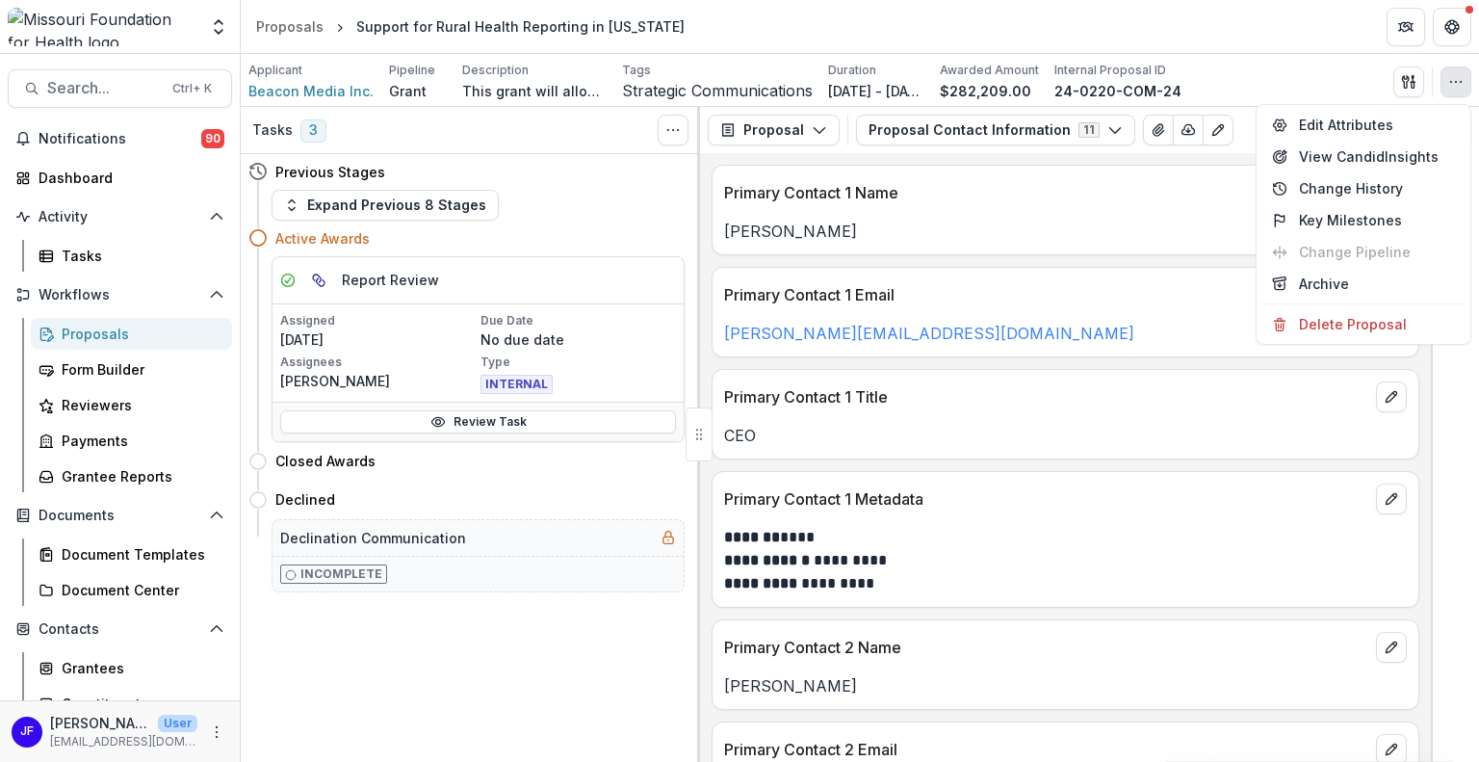
click at [1464, 446] on div at bounding box center [1455, 434] width 48 height 655
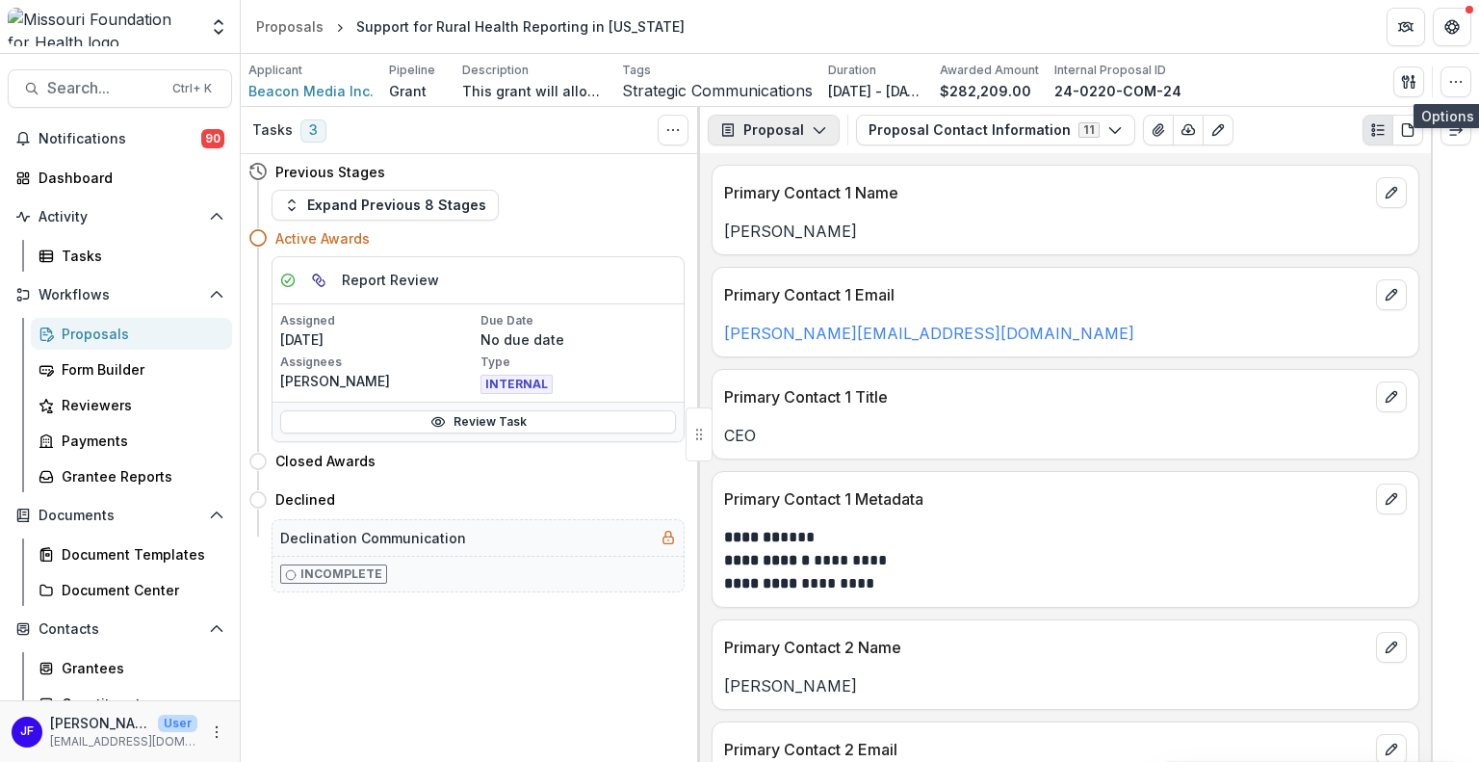
click at [816, 130] on icon "button" at bounding box center [819, 129] width 15 height 15
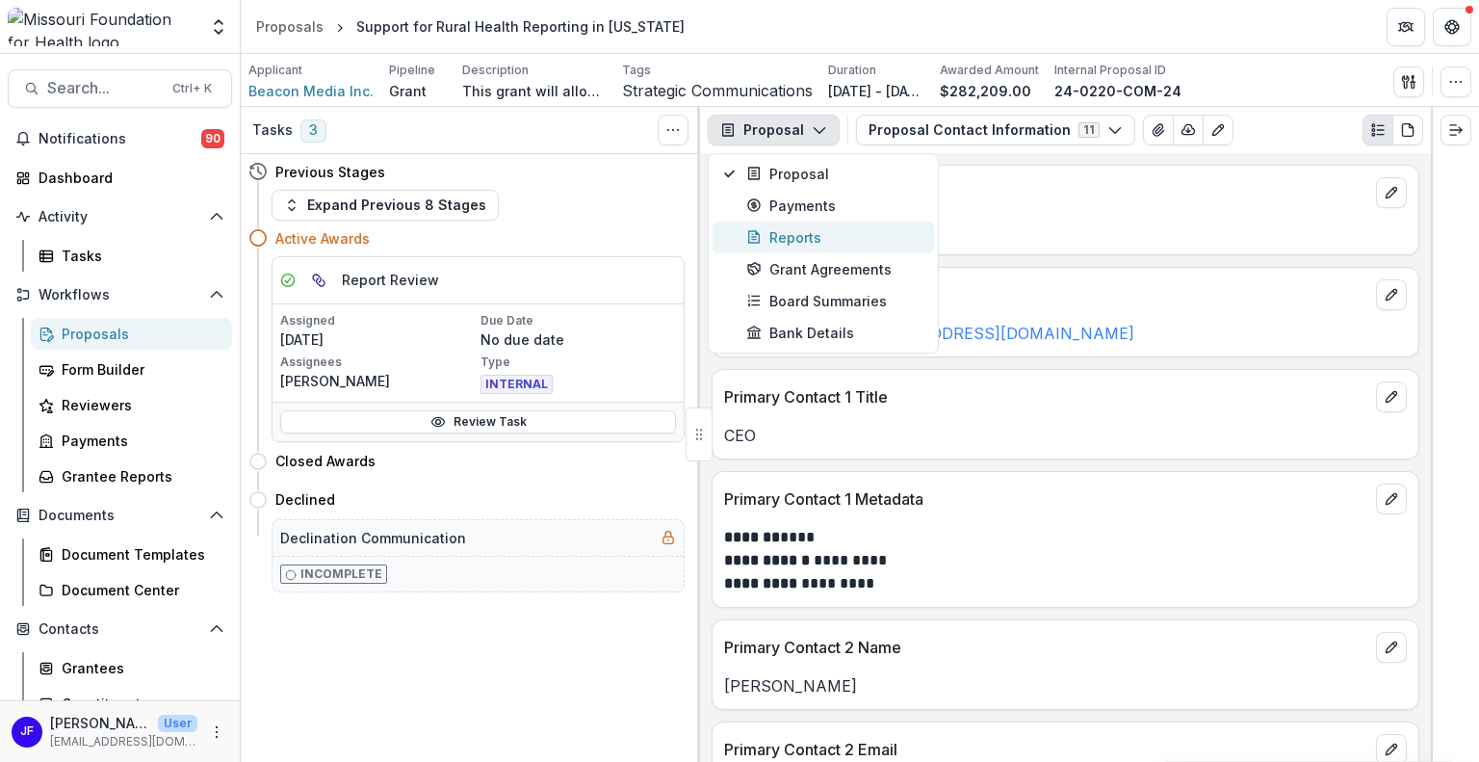
click at [772, 243] on div "Reports" at bounding box center [834, 237] width 176 height 20
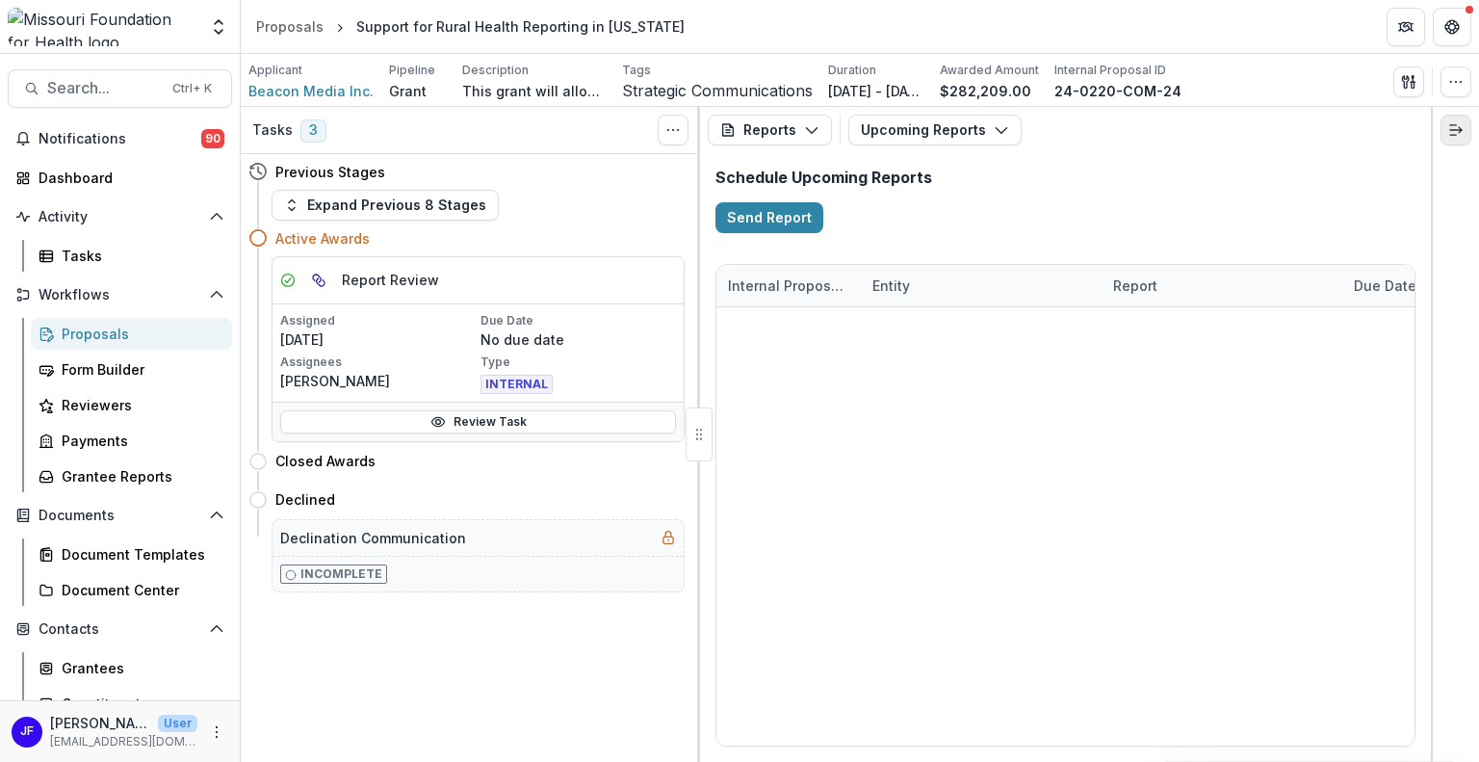
click at [1453, 127] on icon "Expand right" at bounding box center [1455, 129] width 15 height 15
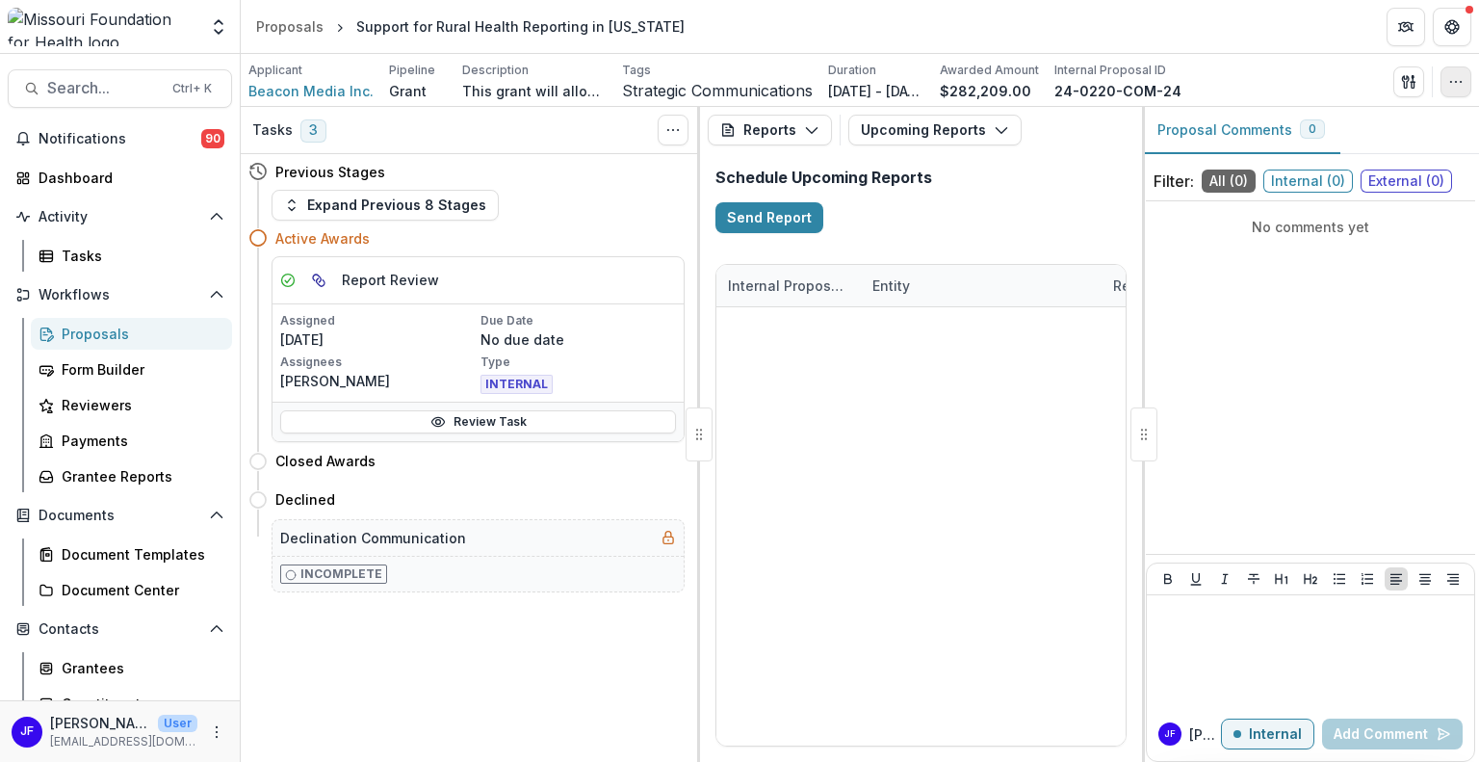
click at [1445, 86] on button "button" at bounding box center [1455, 81] width 31 height 31
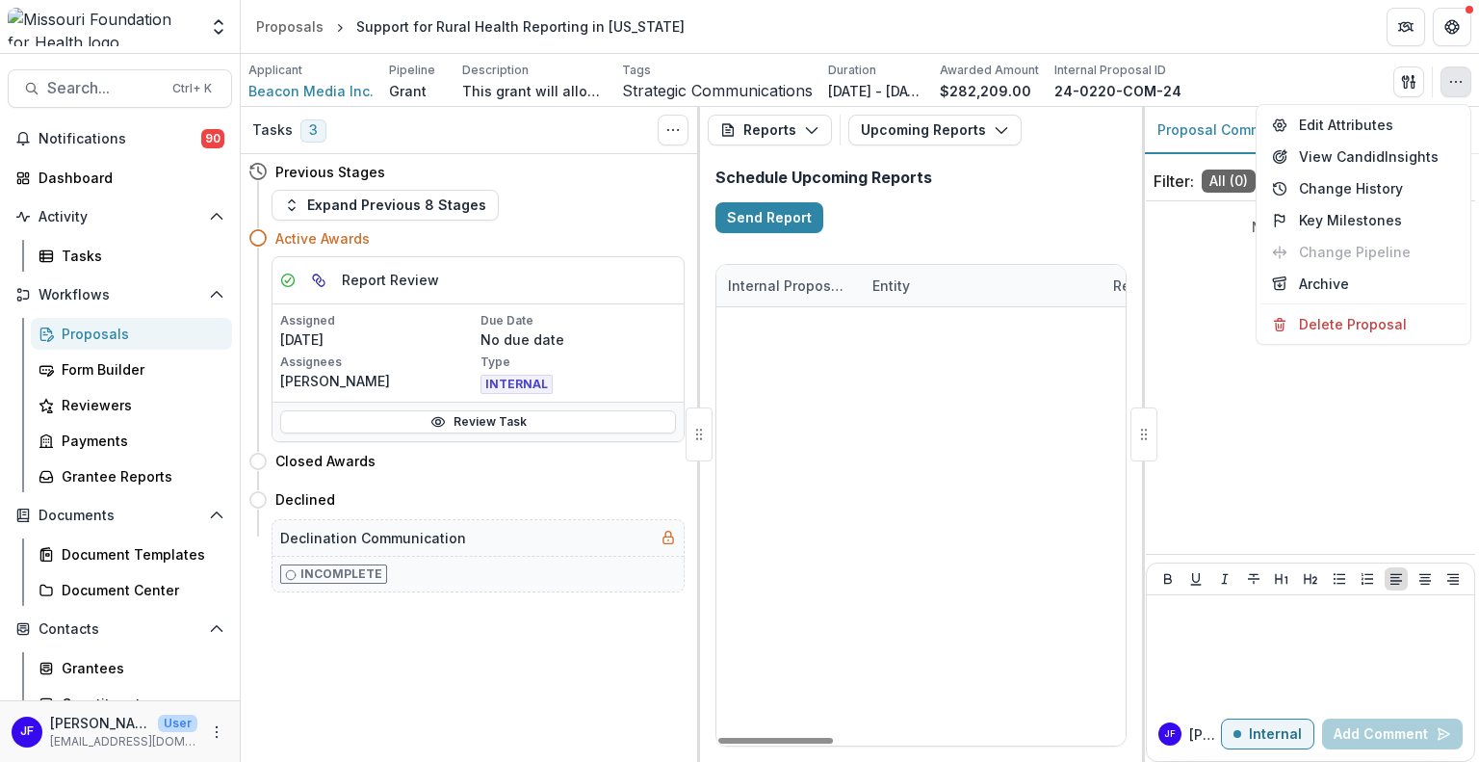
click at [889, 307] on div "24-0220-COM-24 Beacon Media Inc. MFH Financial Report [DATE] Support for Rural …" at bounding box center [920, 307] width 409 height 0
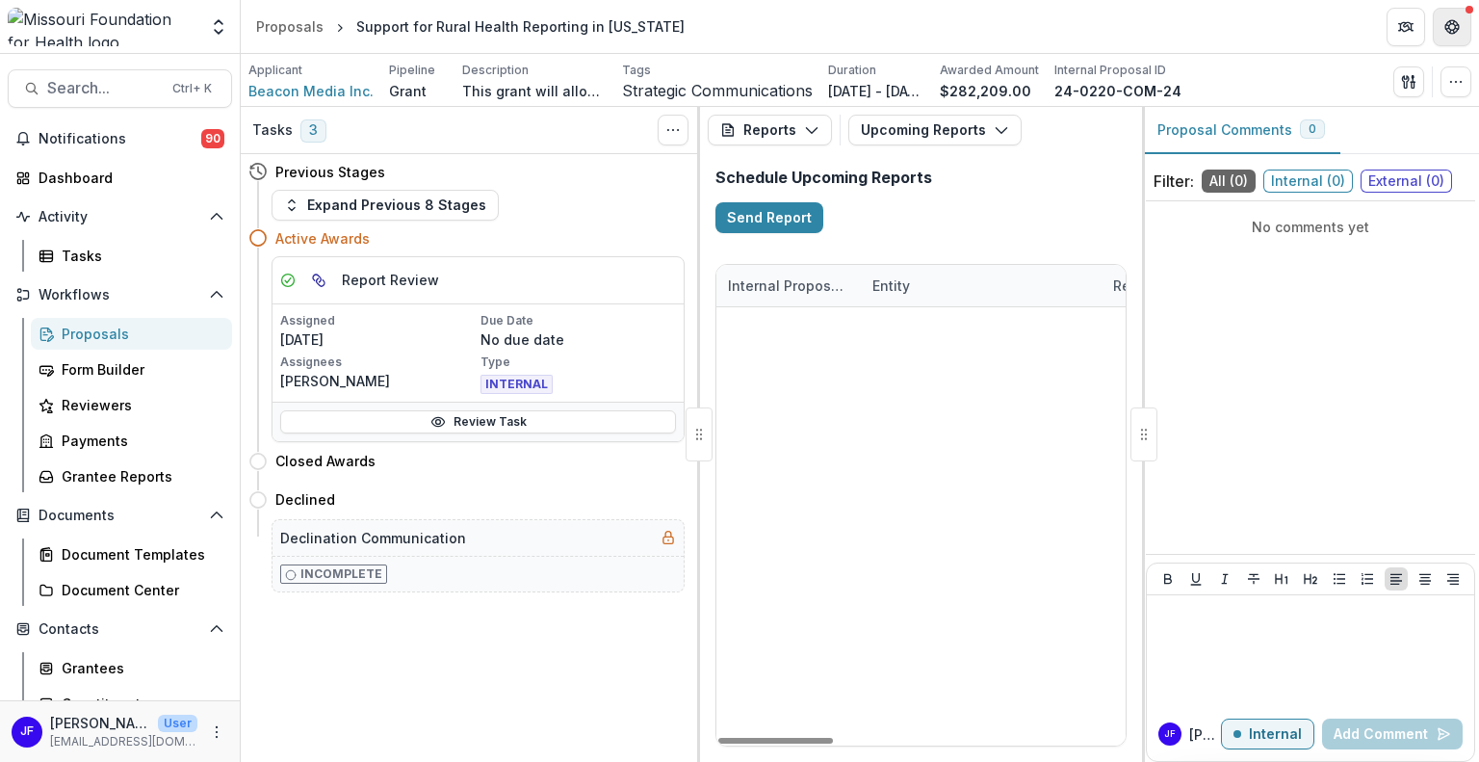
click at [1452, 30] on icon "Get Help" at bounding box center [1451, 26] width 15 height 15
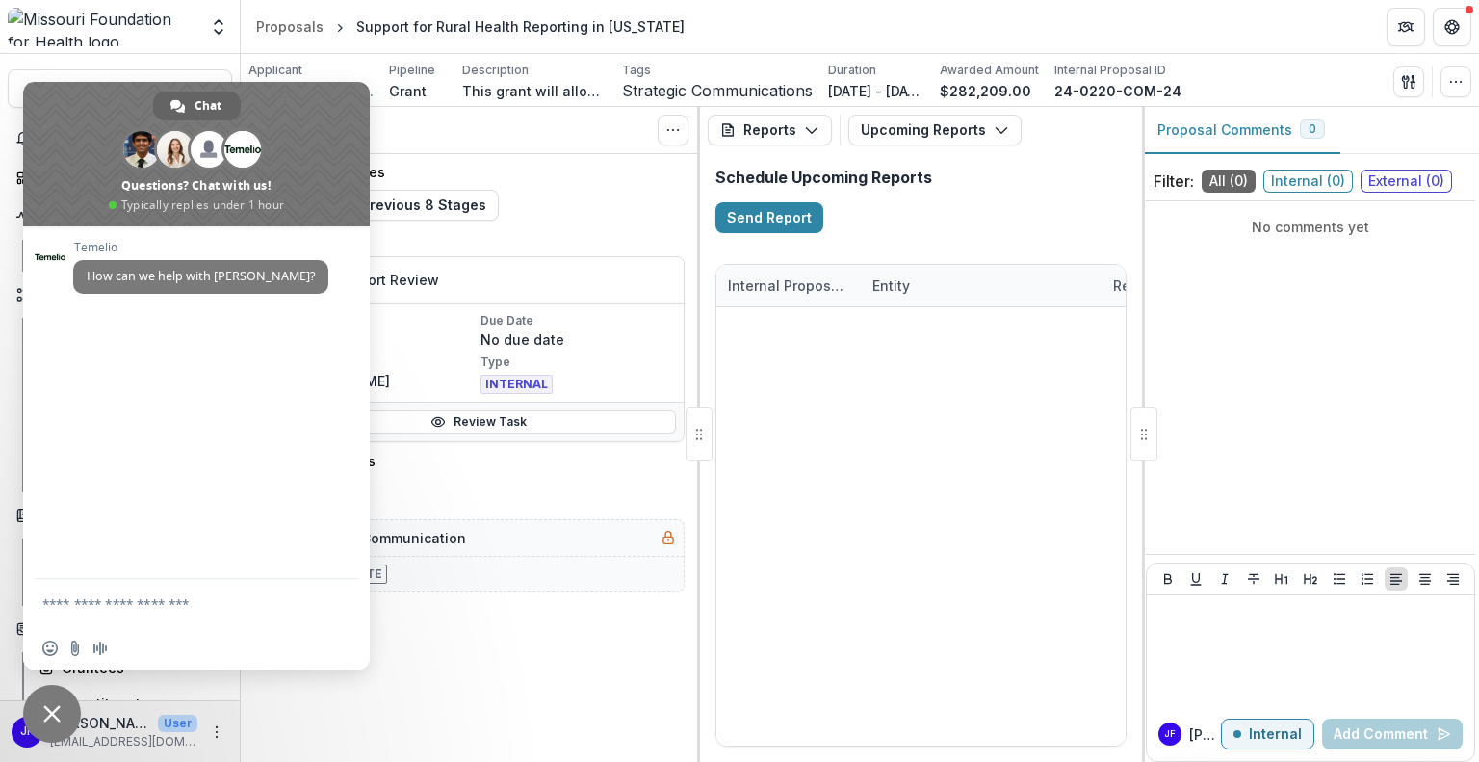
click at [48, 715] on span "Close chat" at bounding box center [51, 713] width 17 height 17
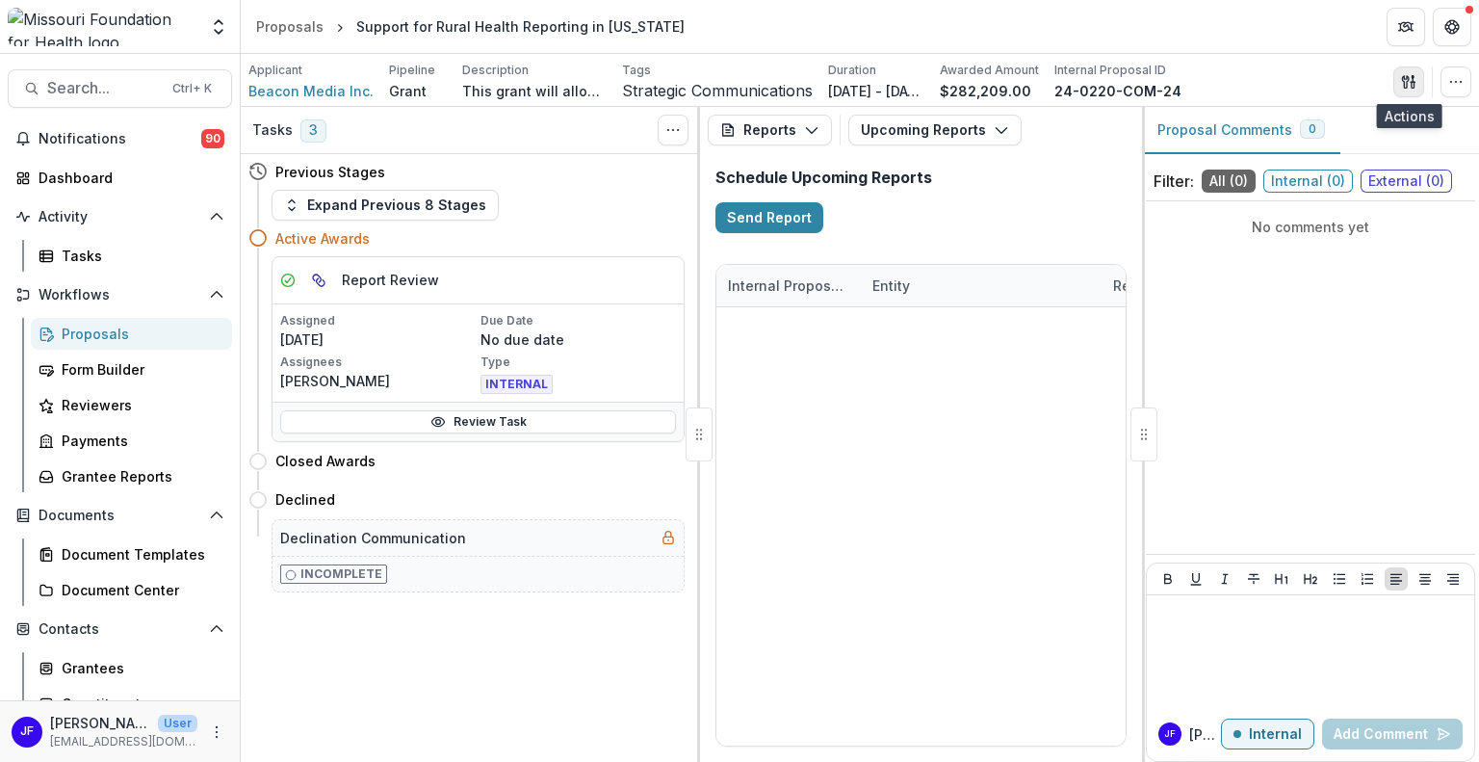
click at [1410, 81] on icon "button" at bounding box center [1408, 81] width 15 height 15
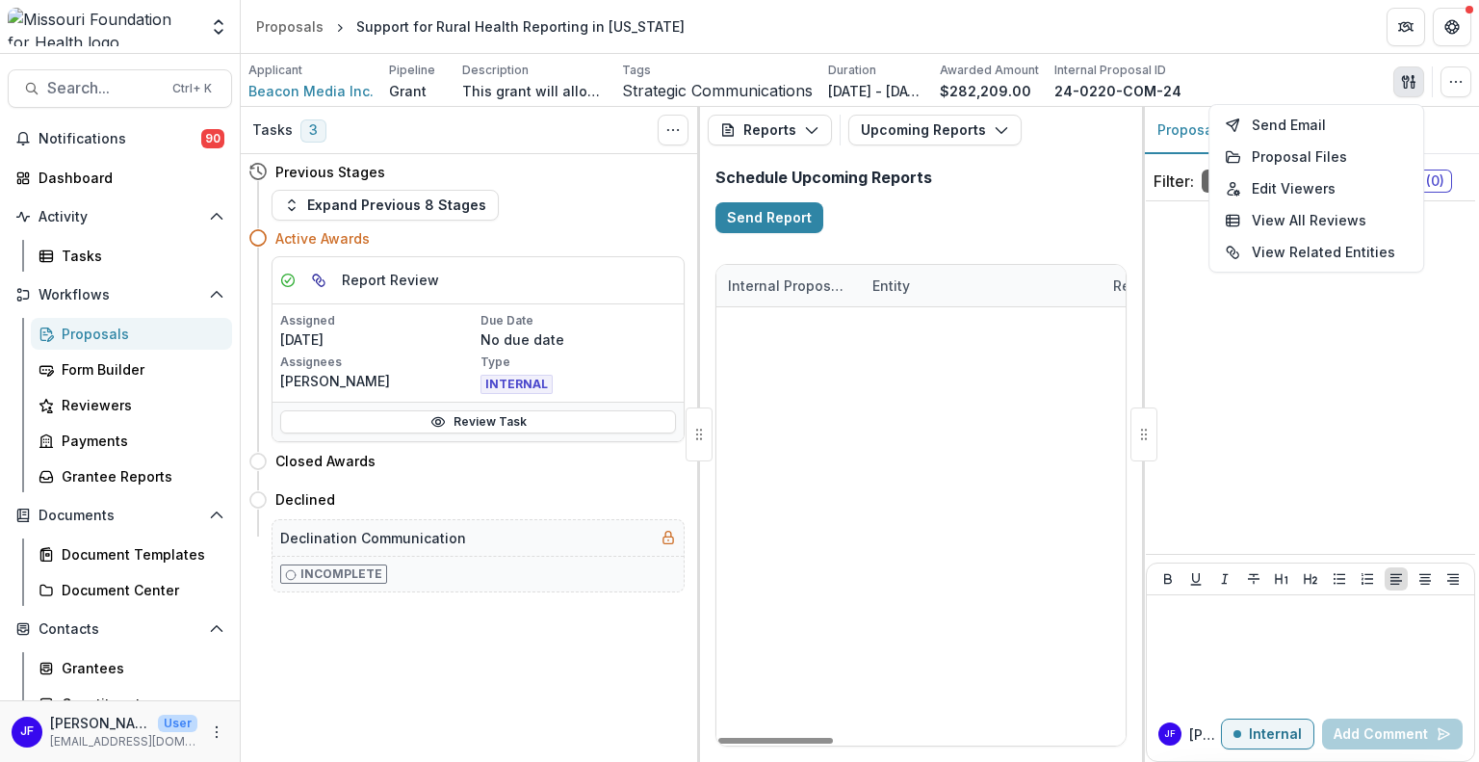
click at [946, 307] on div "24-0220-COM-24 Beacon Media Inc. MFH Financial Report [DATE] Support for Rural …" at bounding box center [920, 307] width 409 height 0
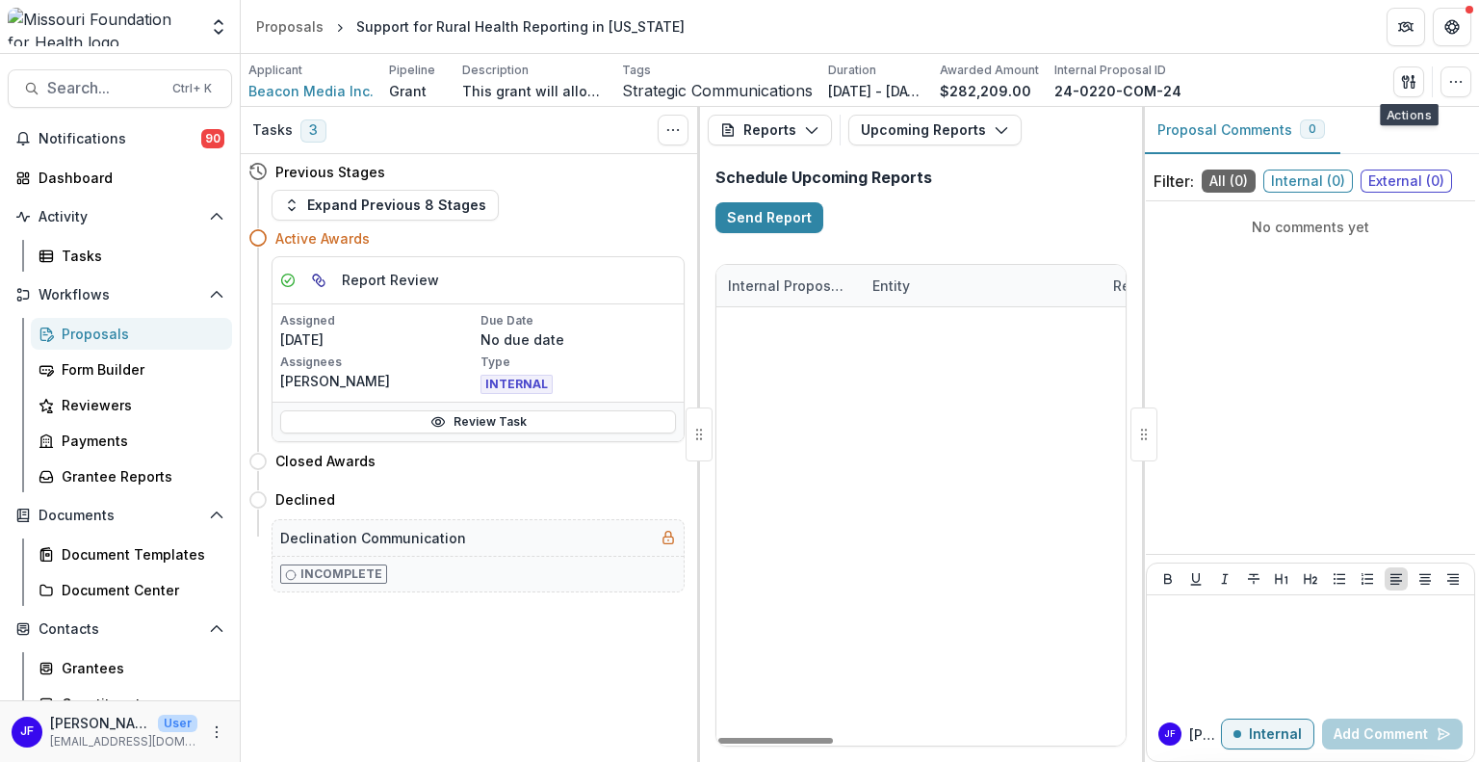
click at [956, 307] on div "24-0220-COM-24 Beacon Media Inc. MFH Financial Report [DATE] Support for Rural …" at bounding box center [920, 307] width 409 height 0
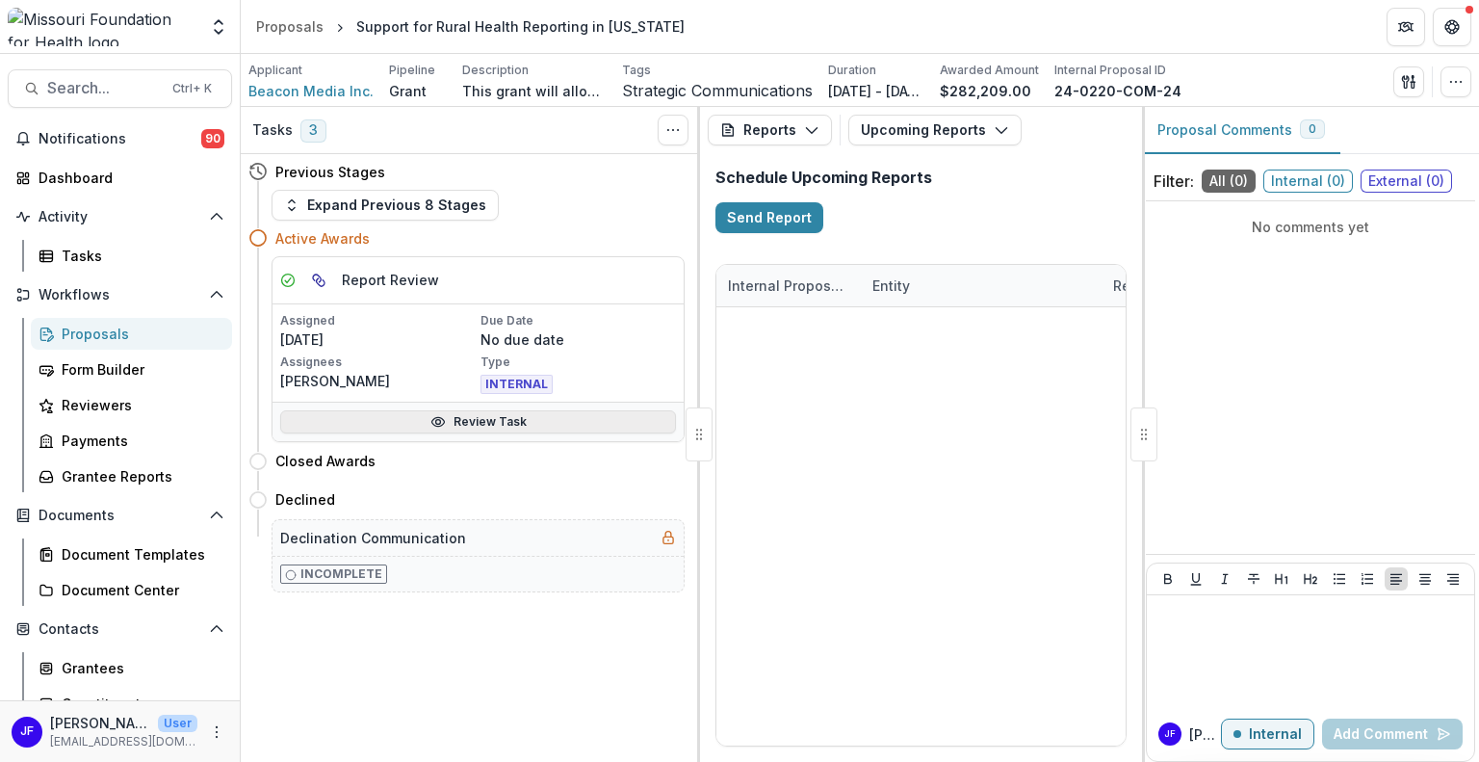
click at [385, 427] on link "Review Task" at bounding box center [478, 421] width 396 height 23
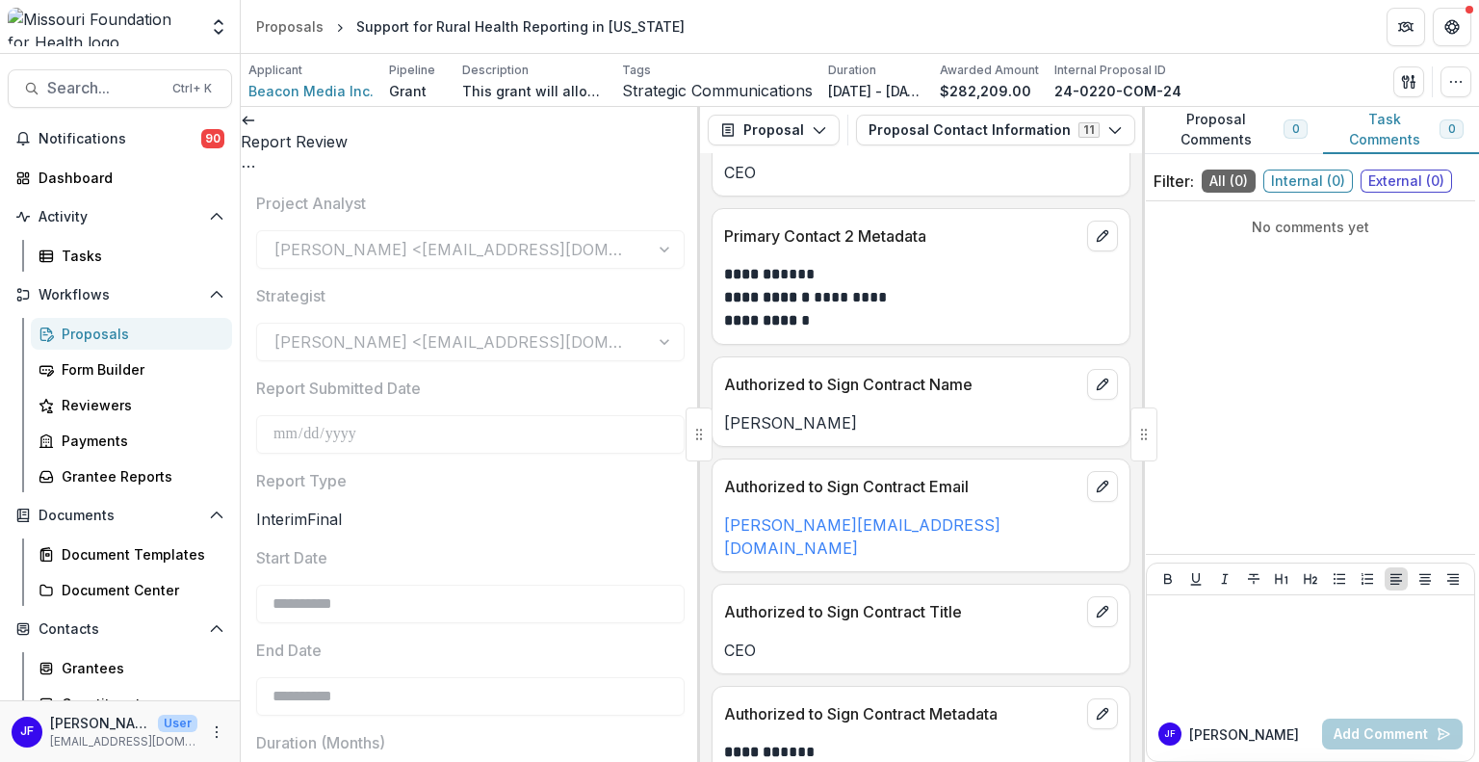
click at [256, 159] on icon "Options" at bounding box center [248, 166] width 15 height 15
click at [256, 124] on icon at bounding box center [248, 120] width 15 height 15
